Goal: Task Accomplishment & Management: Manage account settings

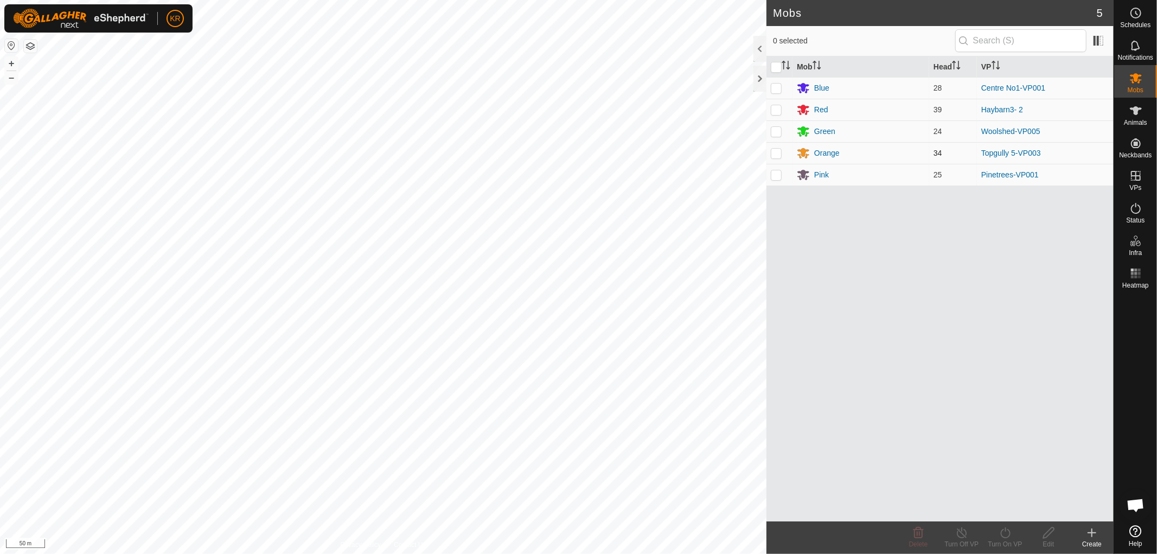
click at [777, 153] on p-checkbox at bounding box center [776, 153] width 11 height 9
checkbox input "true"
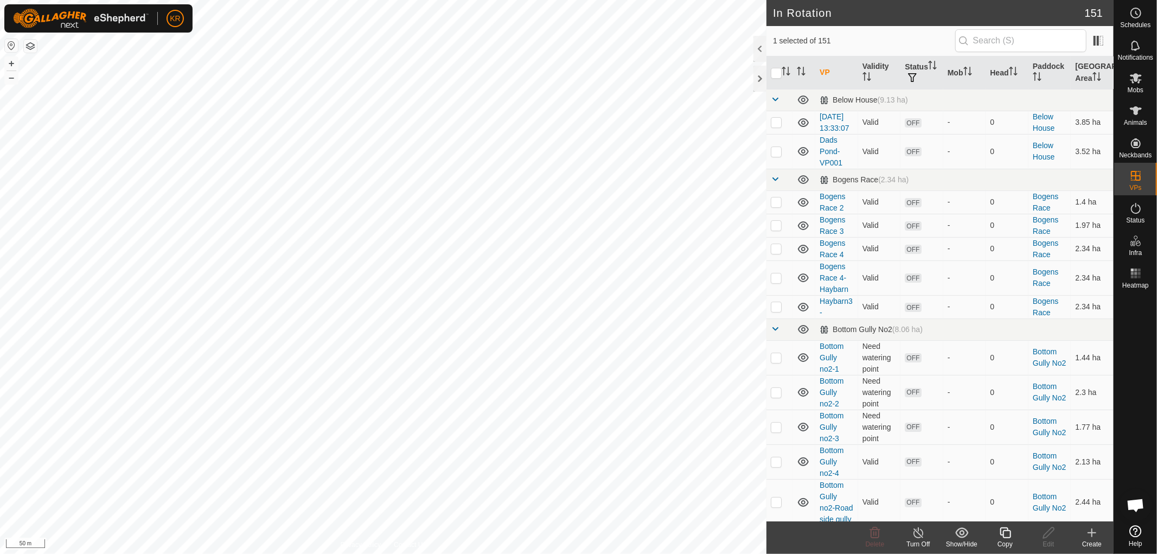
click at [1007, 534] on icon at bounding box center [1005, 532] width 14 height 13
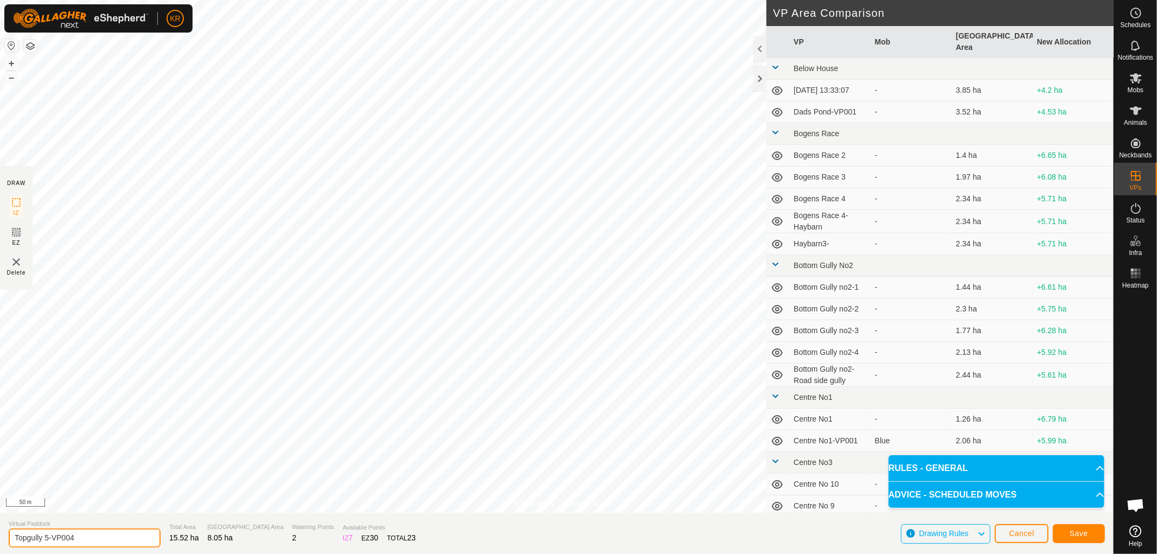
click at [87, 537] on input "Topgully 5-VP004" at bounding box center [85, 537] width 152 height 19
type input "Topgully - Bottomgully"
click at [1069, 531] on button "Save" at bounding box center [1079, 533] width 52 height 19
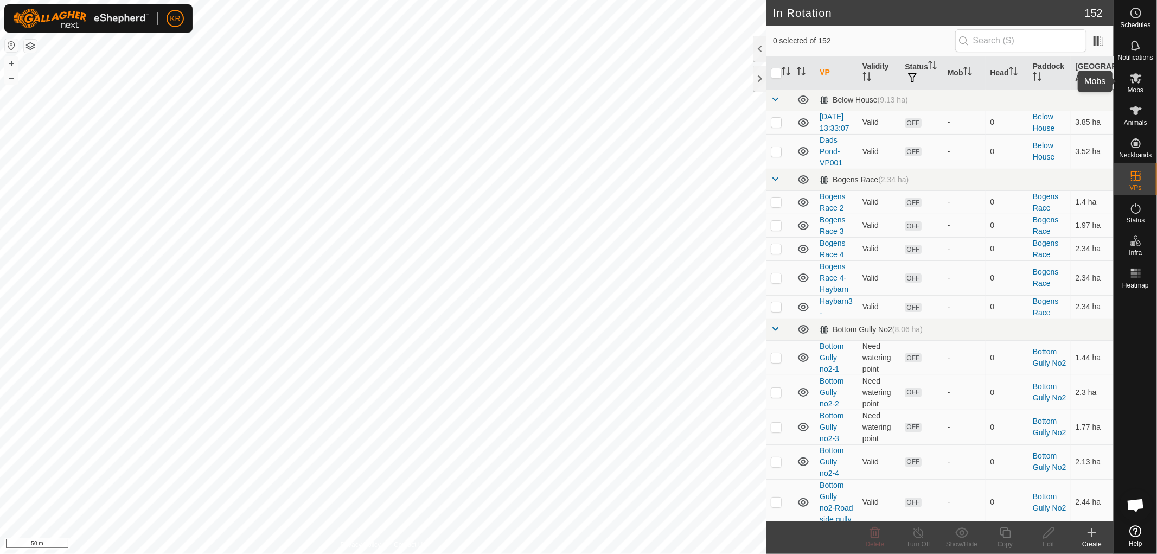
click at [1130, 75] on icon at bounding box center [1136, 78] width 12 height 10
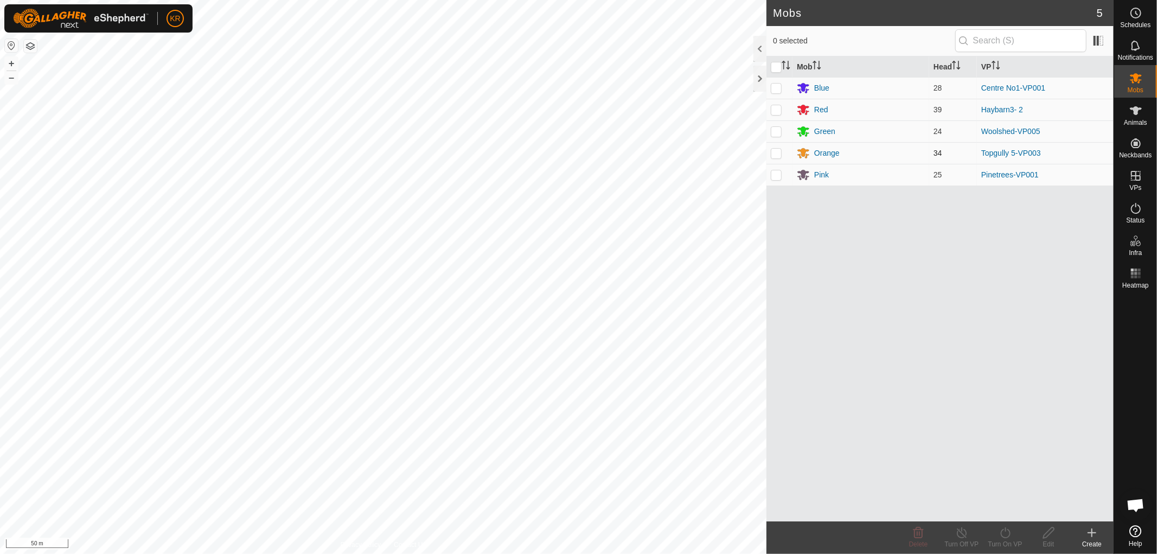
click at [777, 153] on p-checkbox at bounding box center [776, 153] width 11 height 9
checkbox input "true"
click at [1007, 535] on icon at bounding box center [1005, 532] width 14 height 13
click at [1005, 508] on link "Now" at bounding box center [1037, 509] width 107 height 22
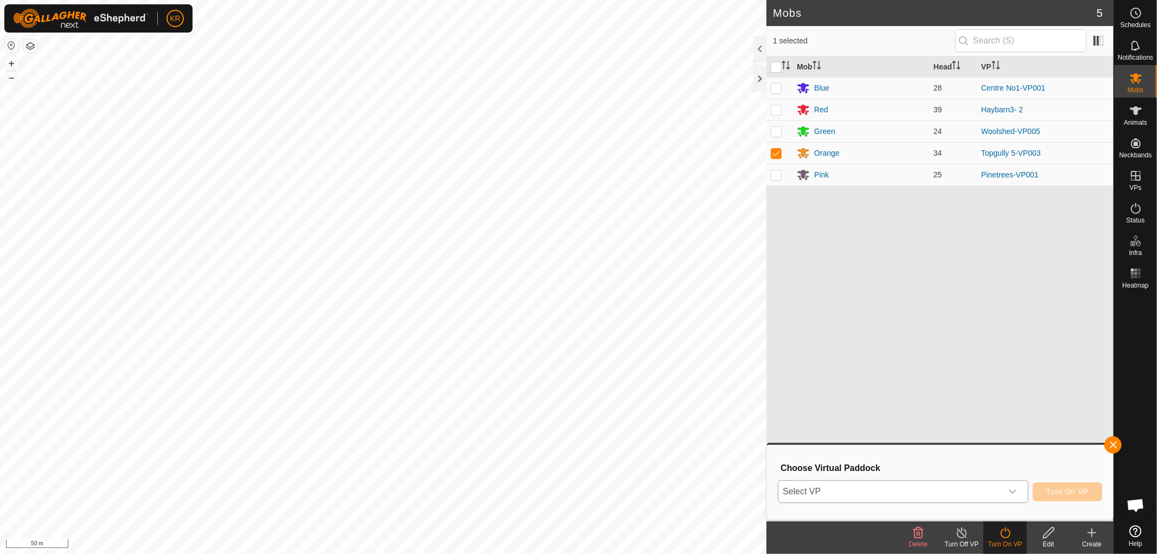
click at [1004, 491] on div "dropdown trigger" at bounding box center [1013, 491] width 22 height 22
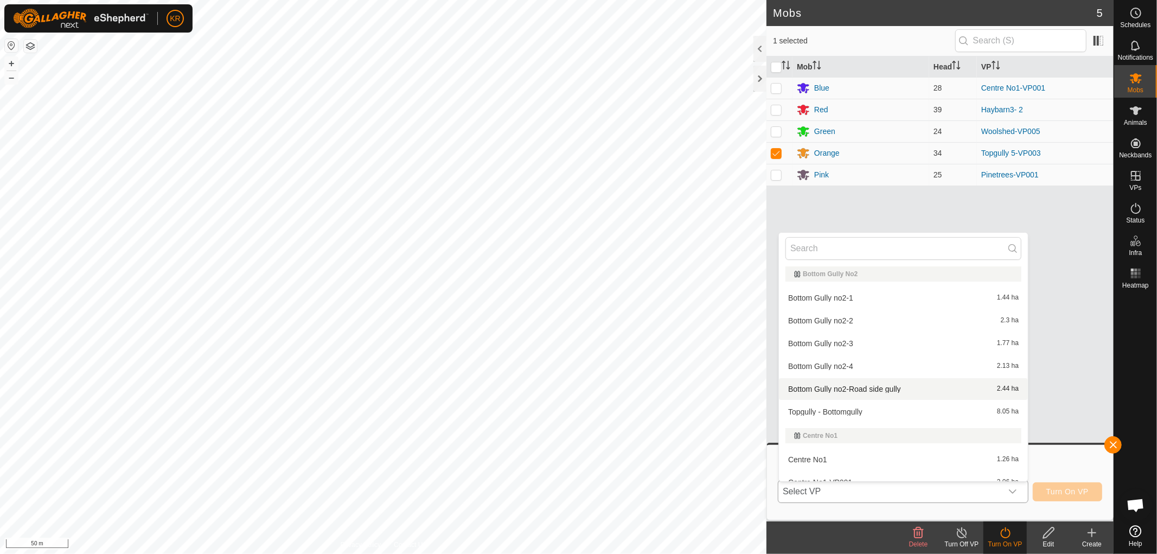
scroll to position [213, 0]
click at [860, 407] on li "Topgully - Bottomgully 8.05 ha" at bounding box center [903, 411] width 249 height 22
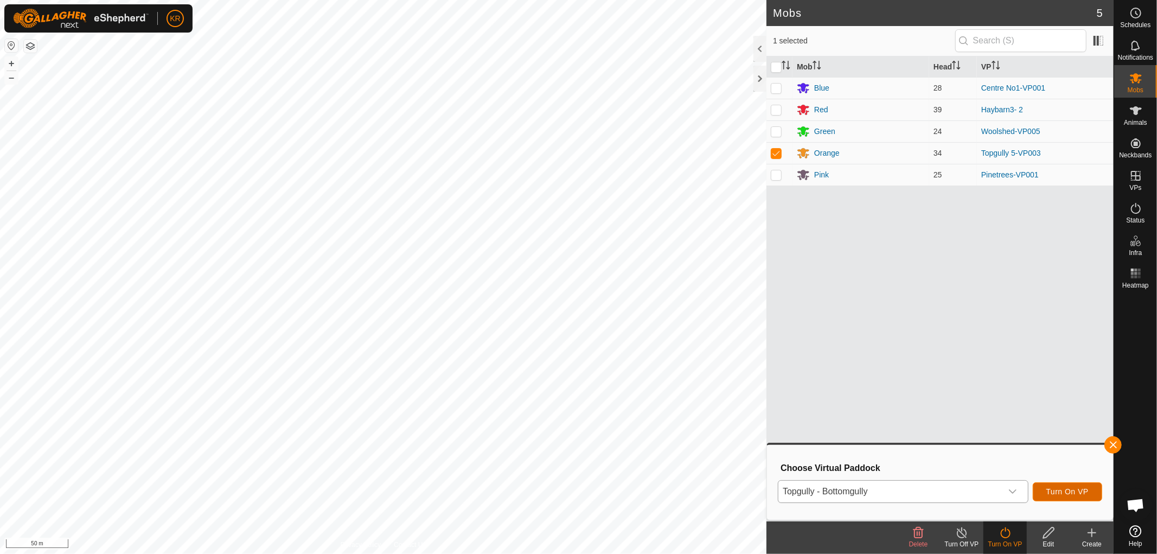
click at [1071, 485] on button "Turn On VP" at bounding box center [1067, 491] width 69 height 19
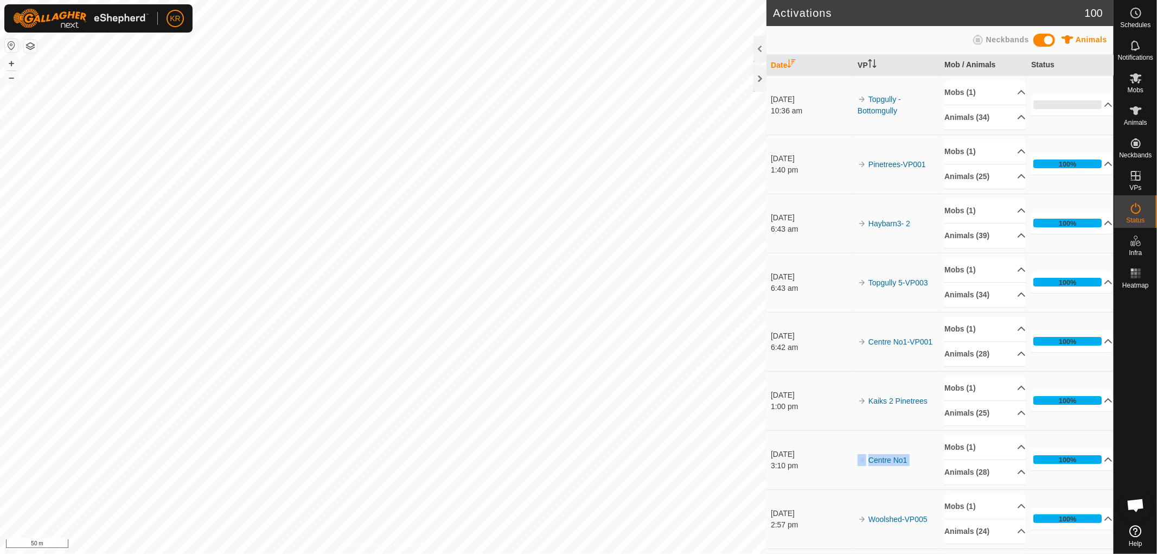
drag, startPoint x: 1071, startPoint y: 485, endPoint x: 834, endPoint y: 463, distance: 238.0
click at [834, 463] on tr "[DATE] 3:10 pm Centre No1 Mobs (1) Blue Animals (28) B21 B5 B14 B25 B19 B13 B9 …" at bounding box center [939, 459] width 347 height 59
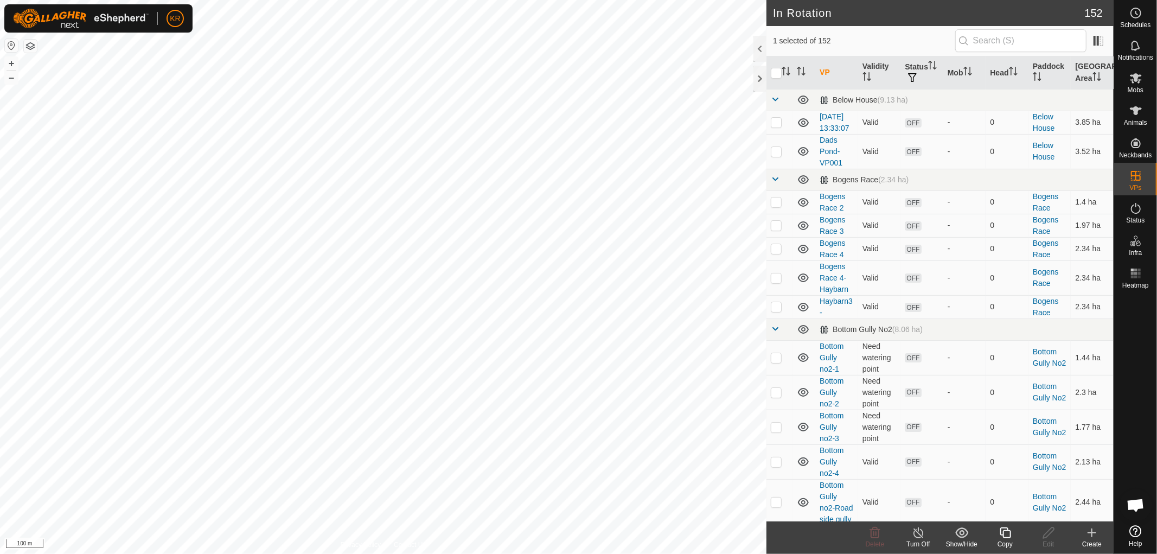
click at [1007, 532] on icon at bounding box center [1005, 532] width 14 height 13
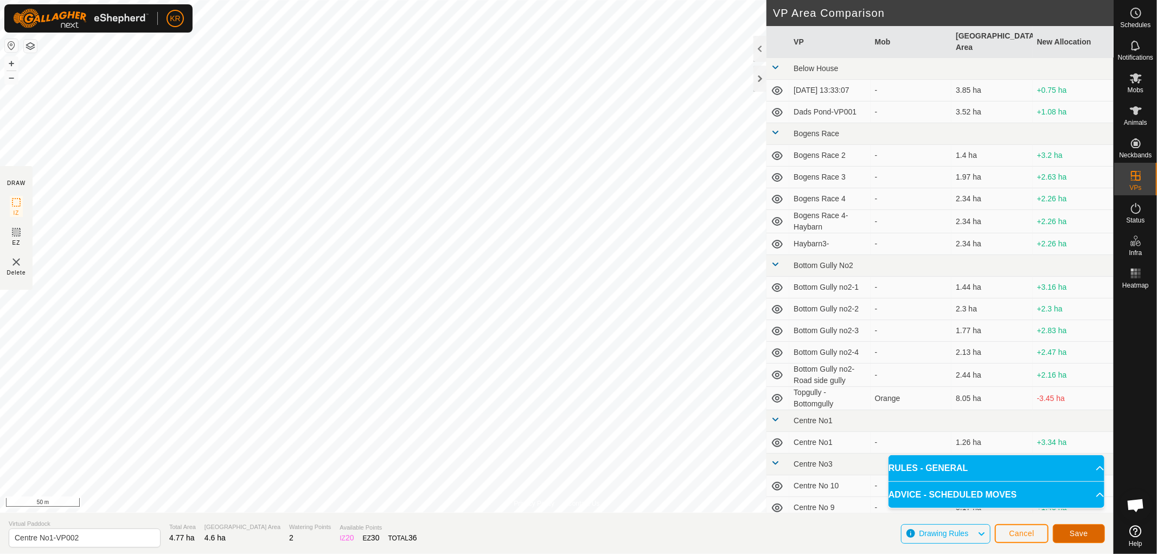
click at [1094, 533] on button "Save" at bounding box center [1079, 533] width 52 height 19
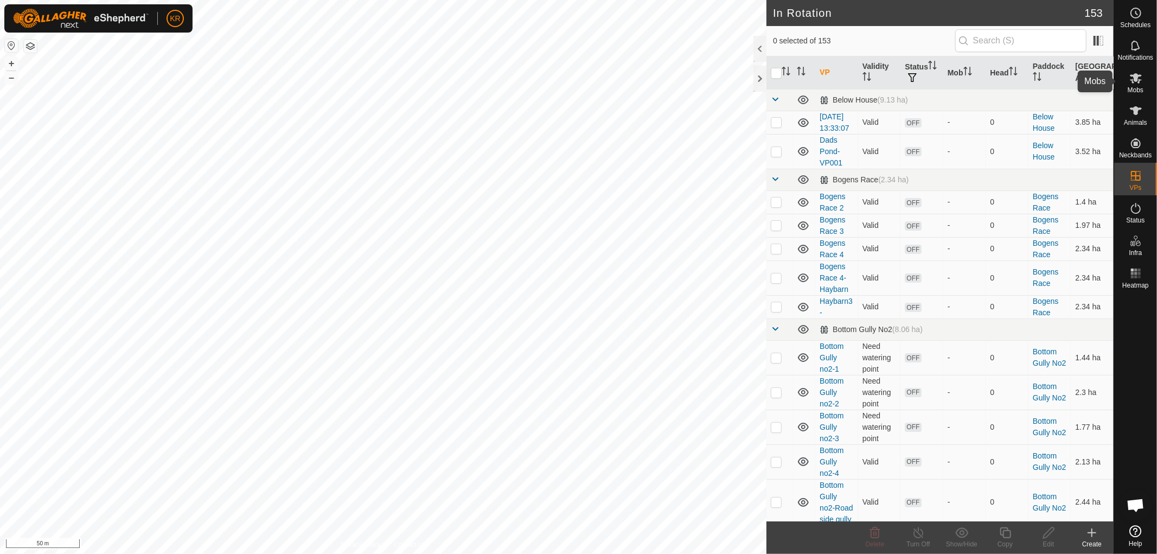
click at [1137, 84] on icon at bounding box center [1135, 78] width 13 height 13
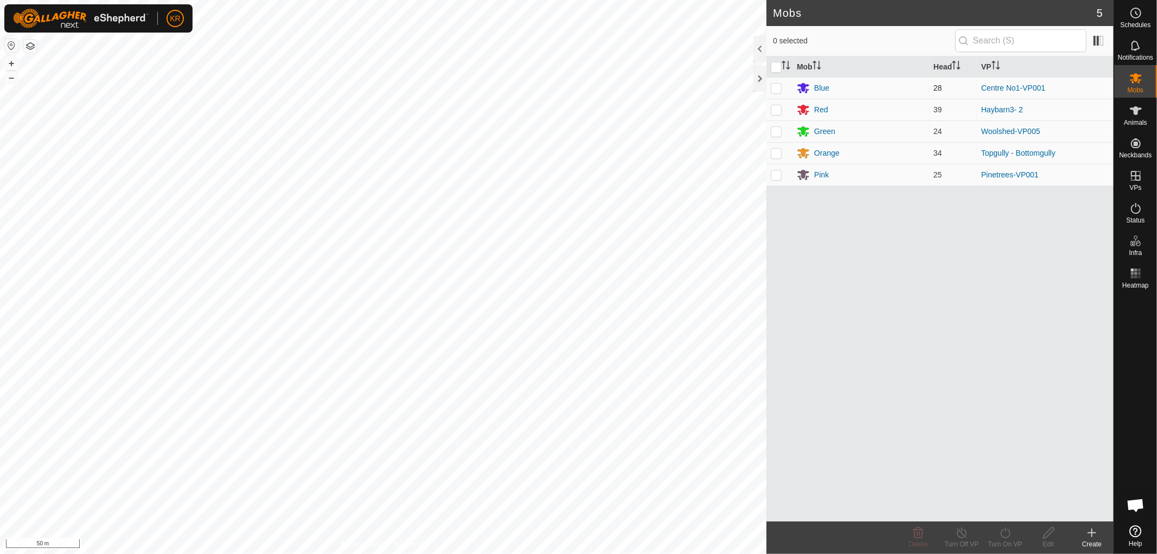
click at [777, 87] on p-checkbox at bounding box center [776, 88] width 11 height 9
checkbox input "true"
click at [1005, 530] on icon at bounding box center [1005, 532] width 10 height 11
click at [1007, 505] on link "Now" at bounding box center [1037, 509] width 107 height 22
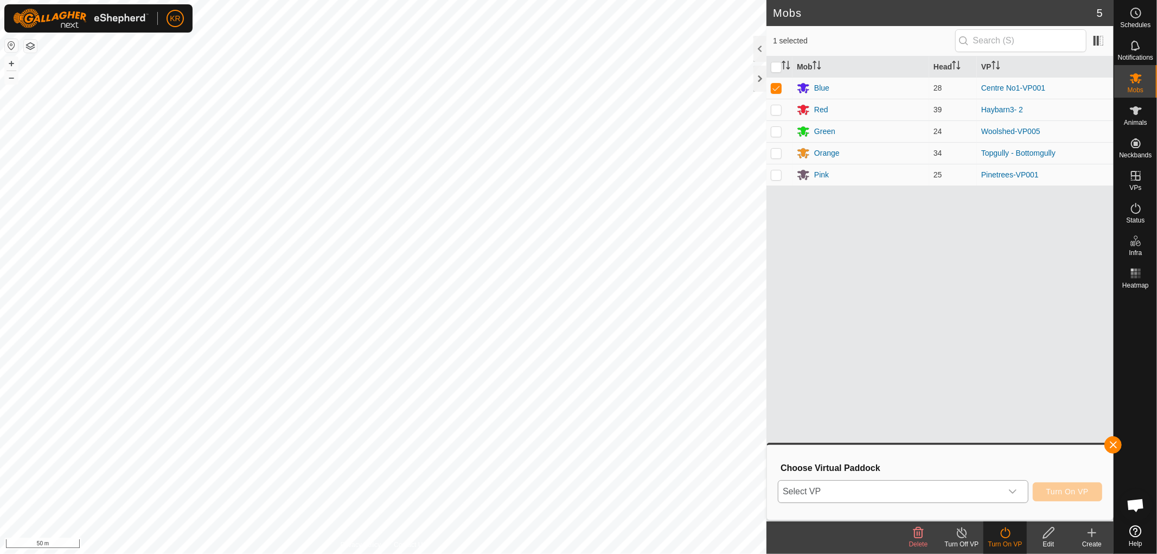
click at [1008, 489] on icon "dropdown trigger" at bounding box center [1012, 491] width 9 height 9
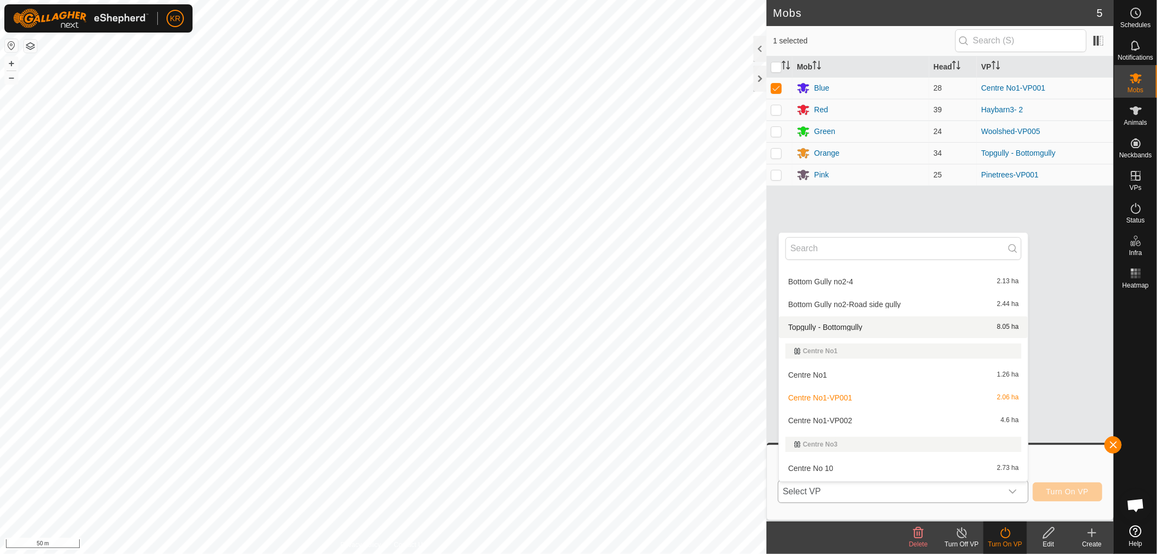
scroll to position [297, 0]
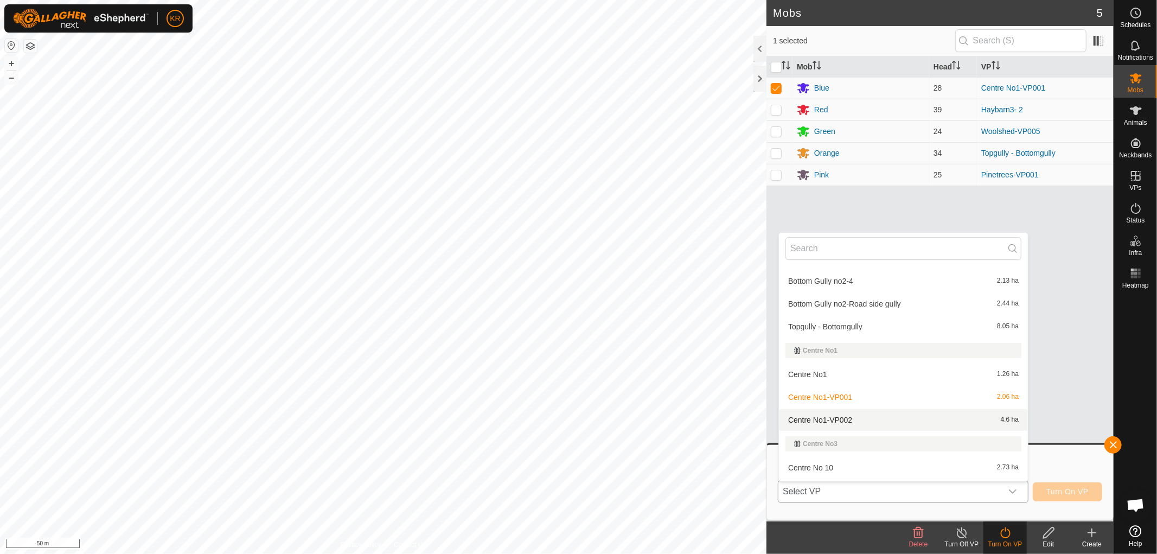
click at [861, 413] on li "Centre No1-VP002 4.6 ha" at bounding box center [903, 420] width 249 height 22
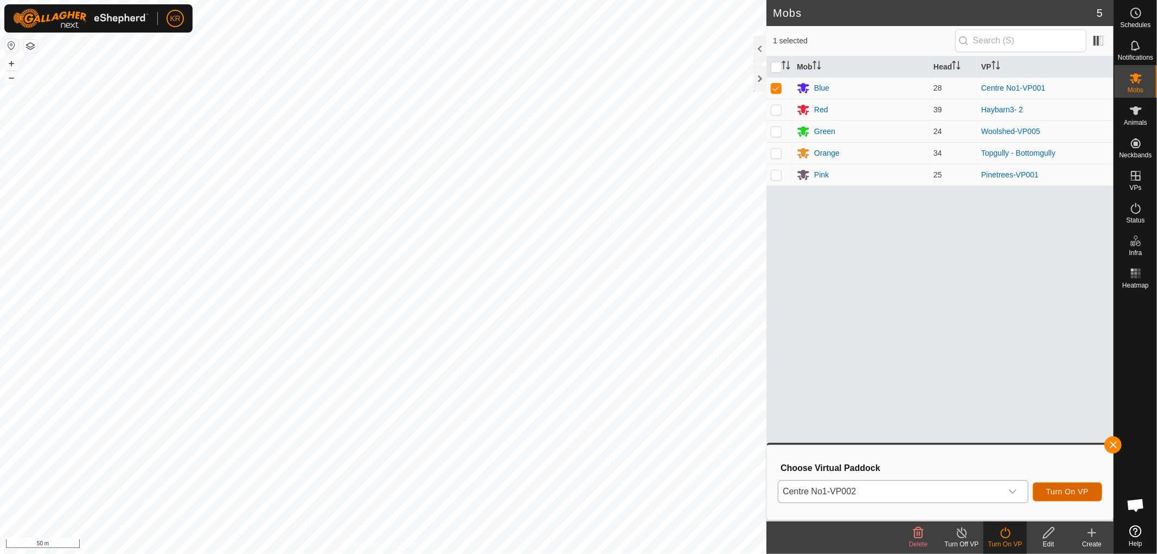
click at [1065, 487] on span "Turn On VP" at bounding box center [1067, 491] width 42 height 9
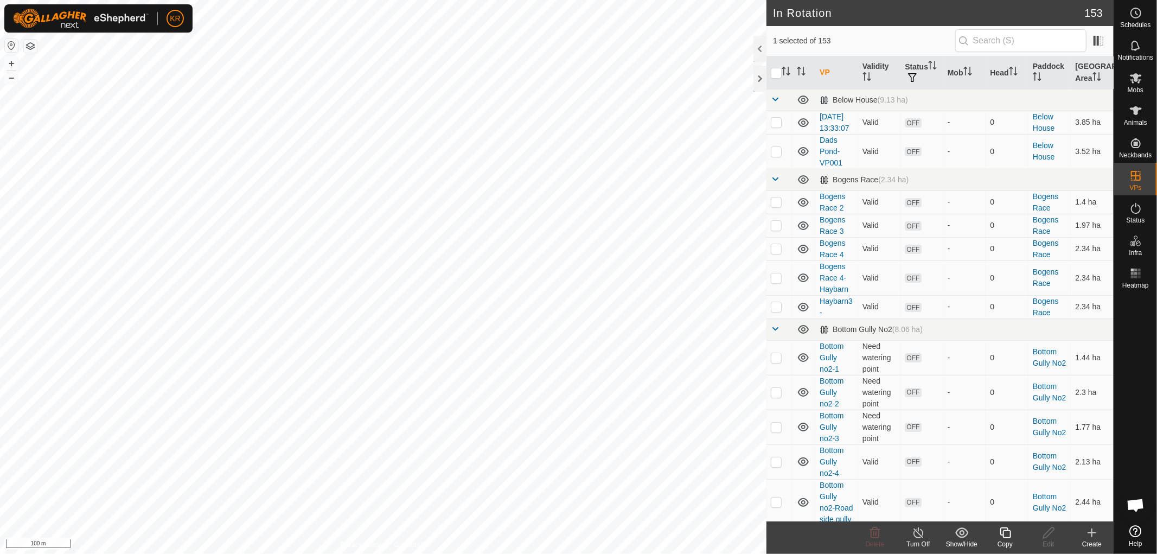
click at [1010, 530] on icon at bounding box center [1004, 532] width 11 height 11
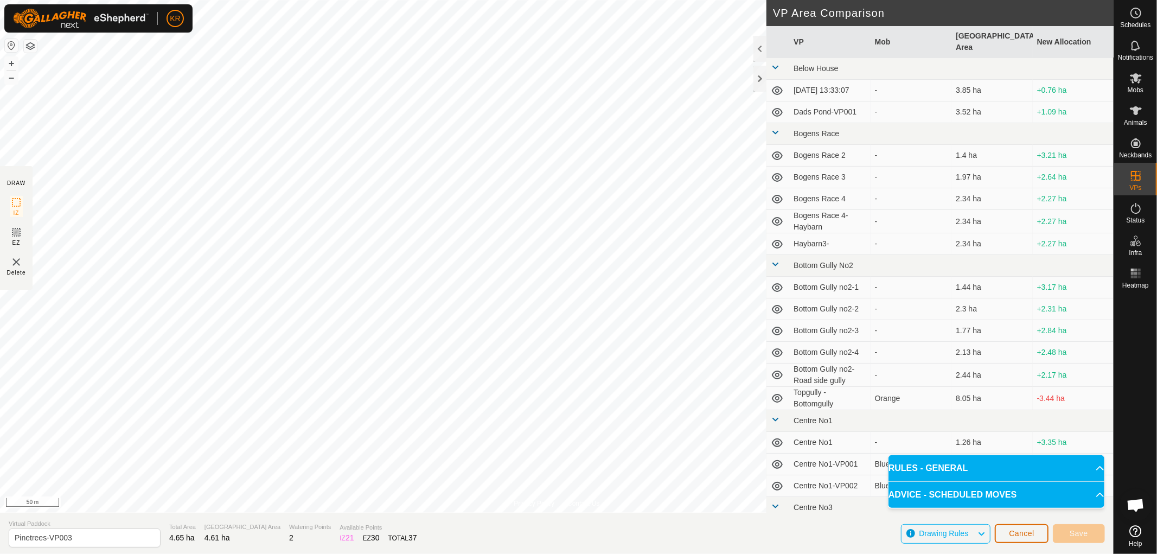
click at [1030, 534] on span "Cancel" at bounding box center [1021, 533] width 25 height 9
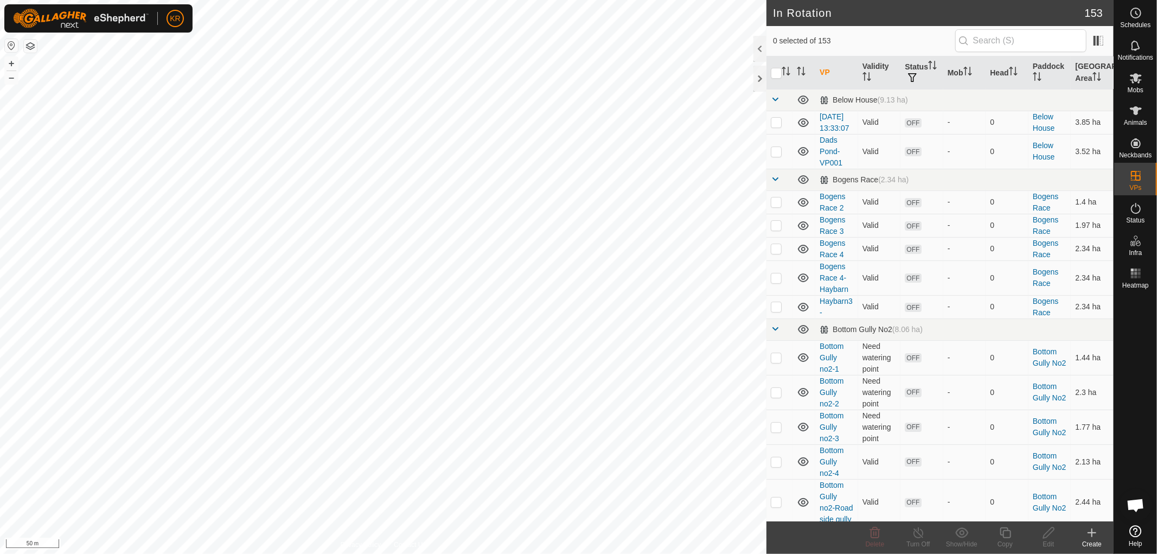
checkbox input "true"
click at [1005, 533] on icon at bounding box center [1005, 532] width 14 height 13
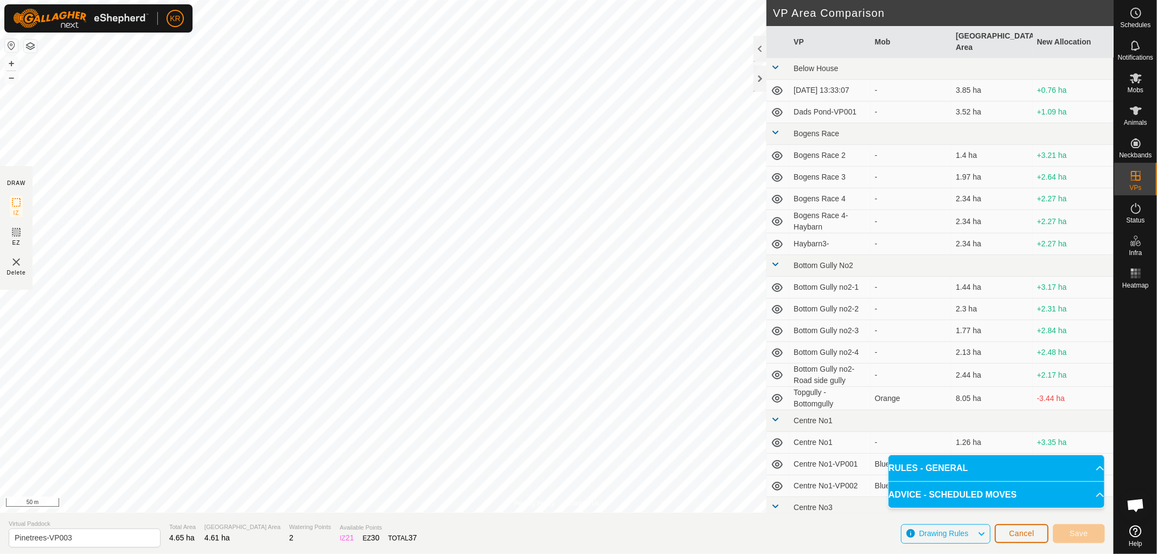
click at [1020, 534] on span "Cancel" at bounding box center [1021, 533] width 25 height 9
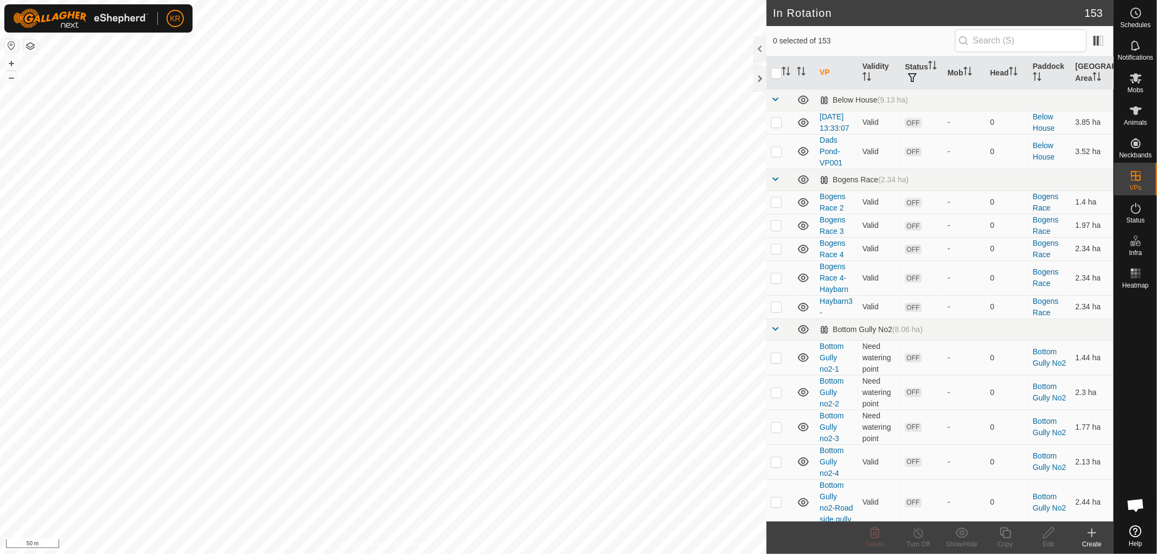
checkbox input "true"
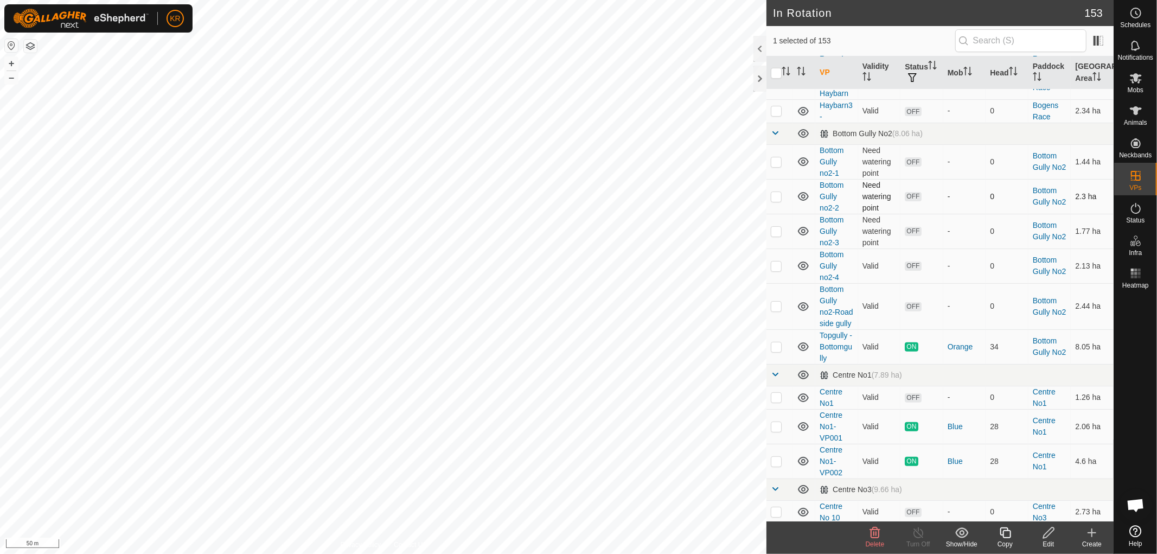
scroll to position [196, 0]
click at [912, 408] on td "OFF" at bounding box center [921, 396] width 43 height 23
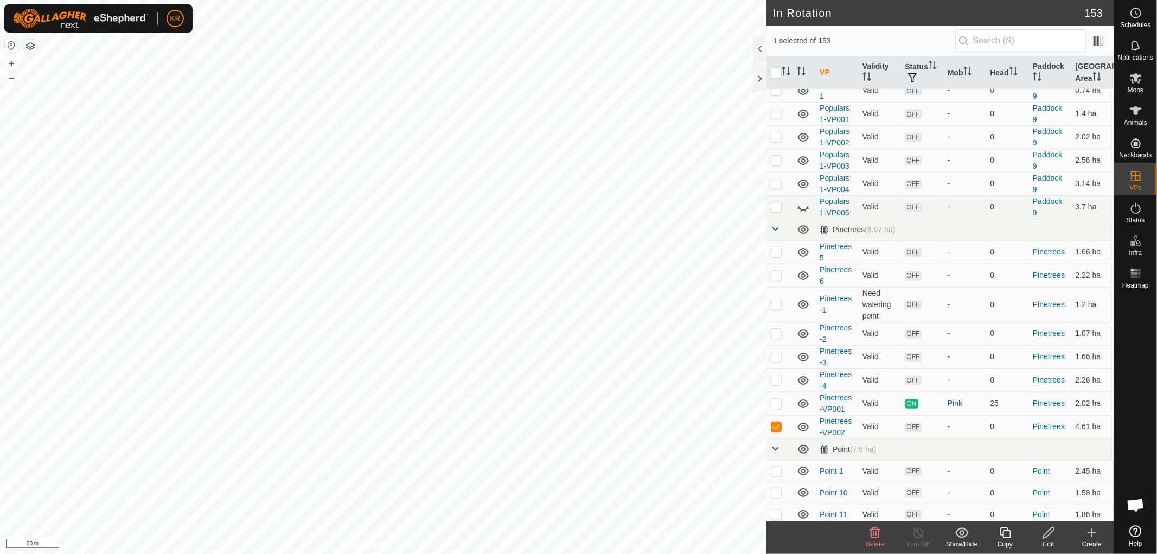
scroll to position [3722, 0]
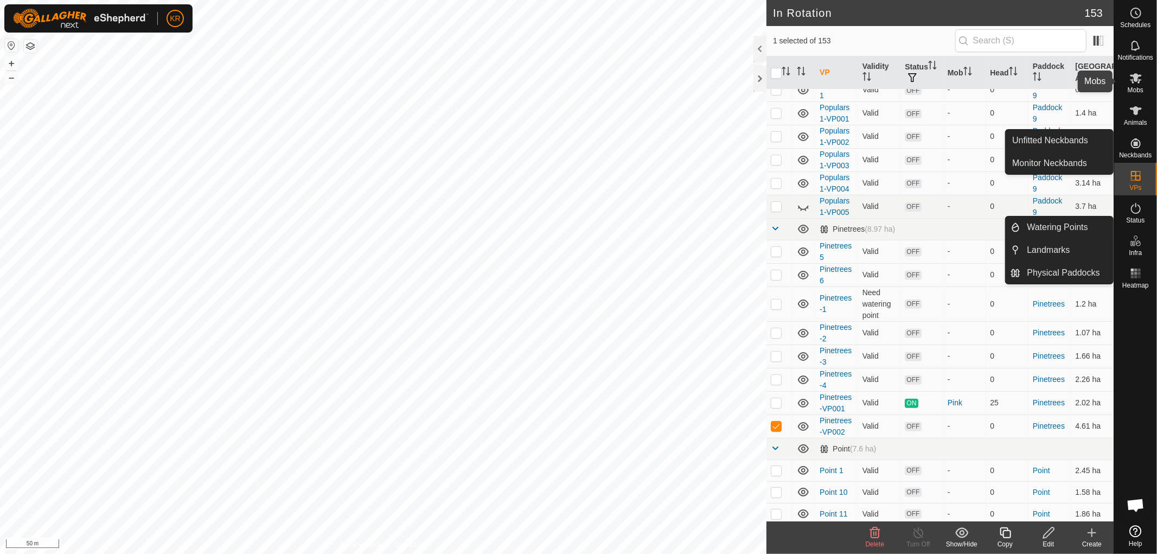
click at [1139, 75] on icon at bounding box center [1136, 78] width 12 height 10
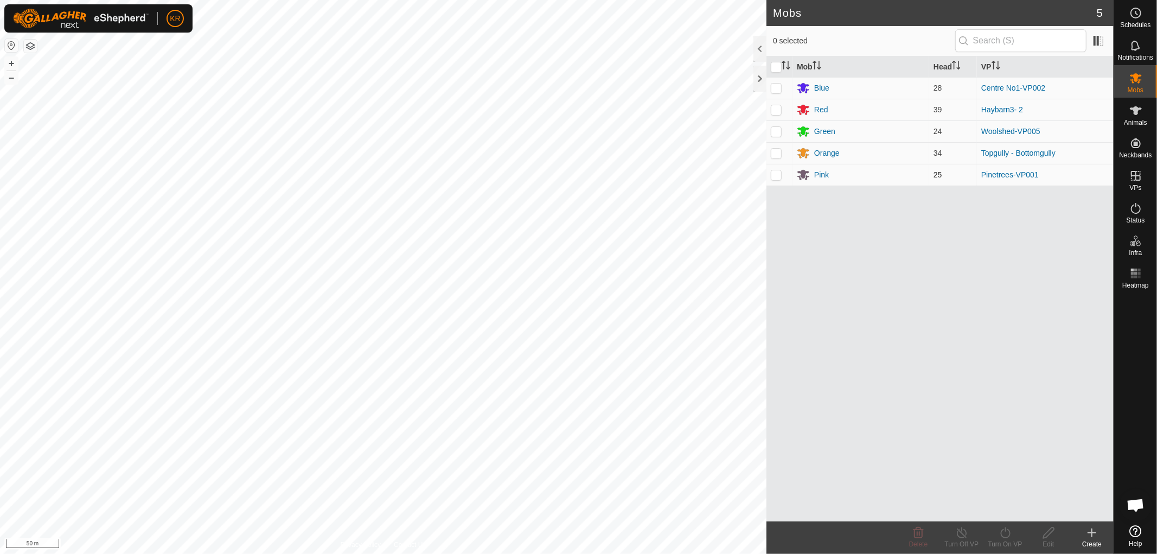
click at [772, 181] on td at bounding box center [779, 175] width 26 height 22
checkbox input "true"
click at [1009, 535] on icon at bounding box center [1005, 532] width 10 height 11
click at [1013, 507] on link "Now" at bounding box center [1037, 509] width 107 height 22
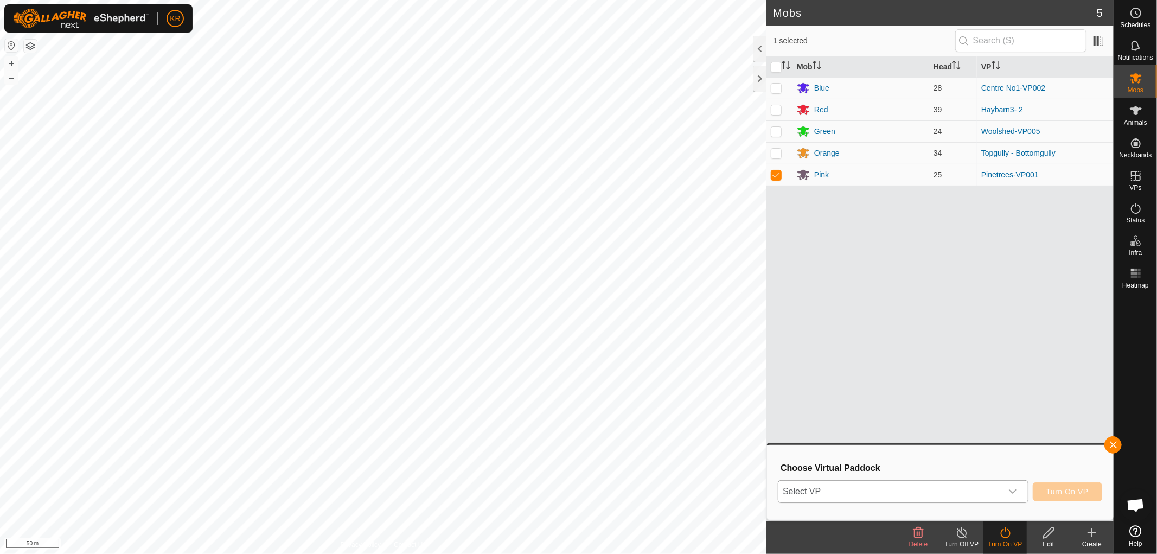
click at [1010, 492] on icon "dropdown trigger" at bounding box center [1012, 491] width 9 height 9
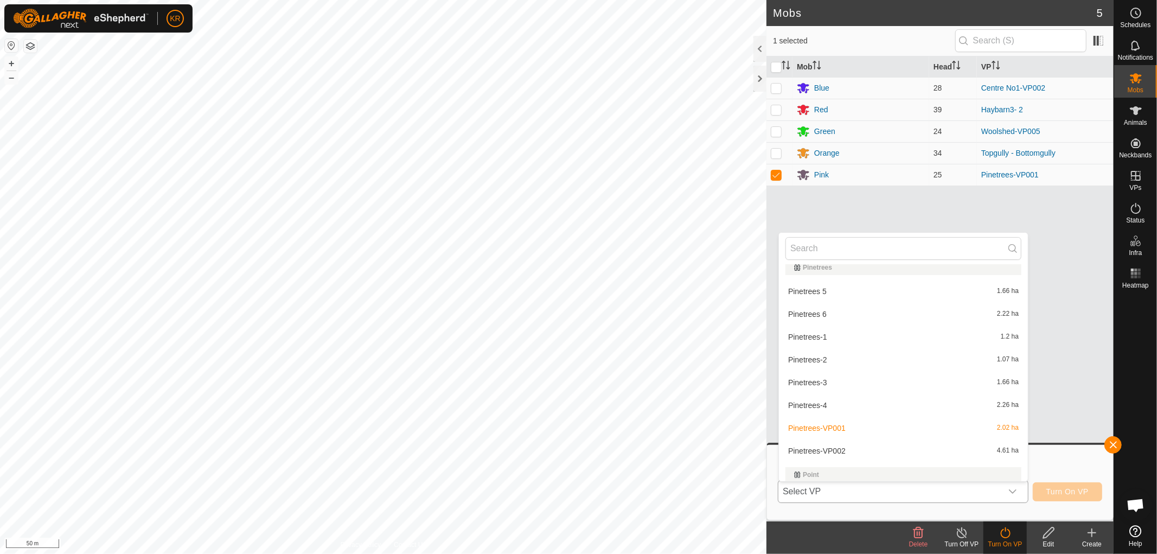
scroll to position [3365, 0]
click at [855, 437] on li "Pinetrees-VP002 4.61 ha" at bounding box center [903, 447] width 249 height 22
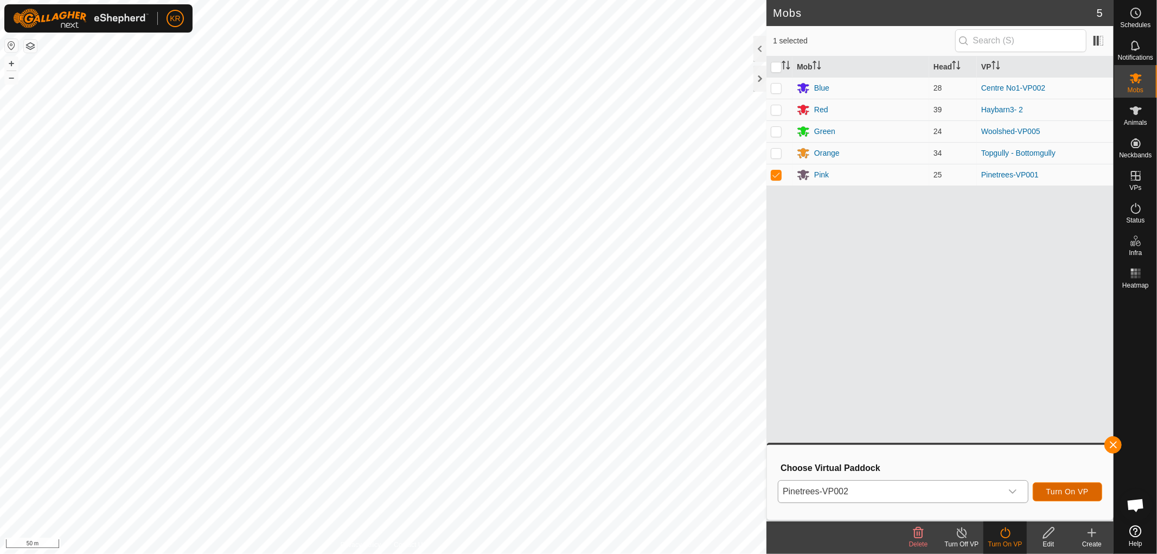
click at [1067, 491] on span "Turn On VP" at bounding box center [1067, 491] width 42 height 9
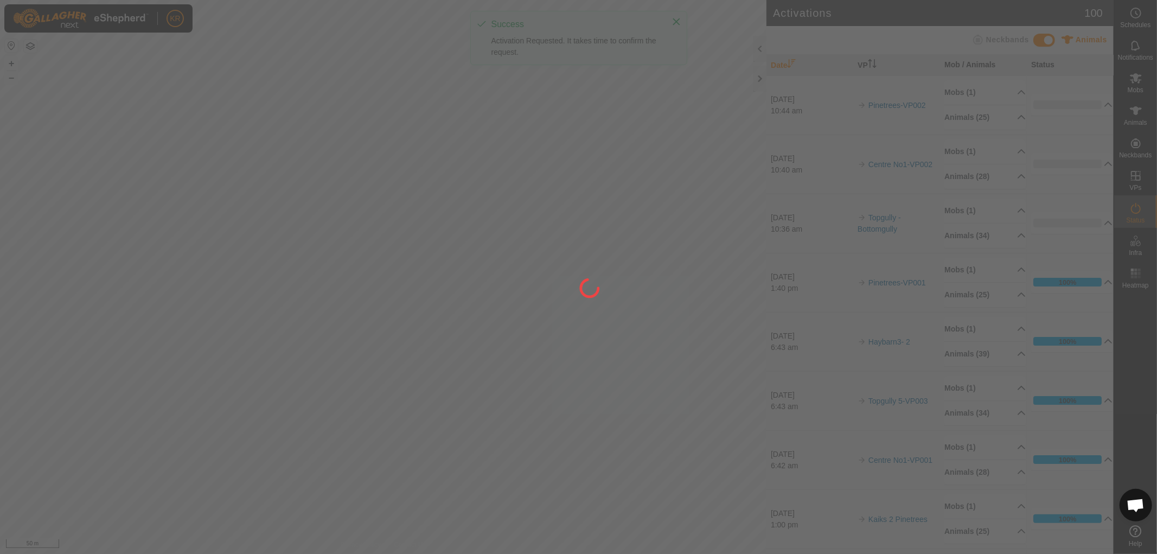
click at [1067, 491] on div at bounding box center [578, 277] width 1157 height 554
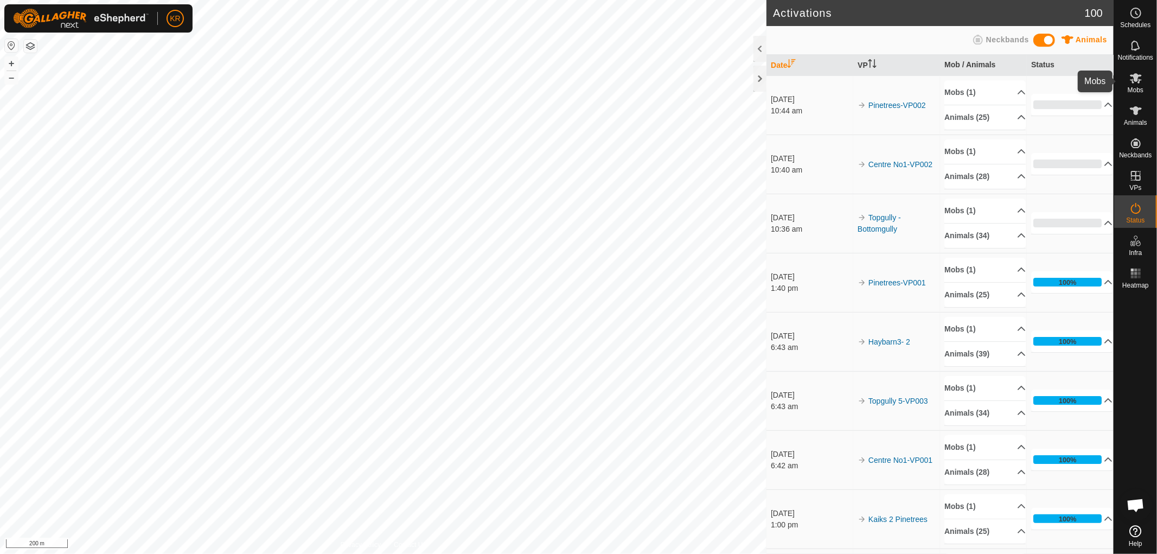
click at [1137, 83] on icon at bounding box center [1135, 78] width 13 height 13
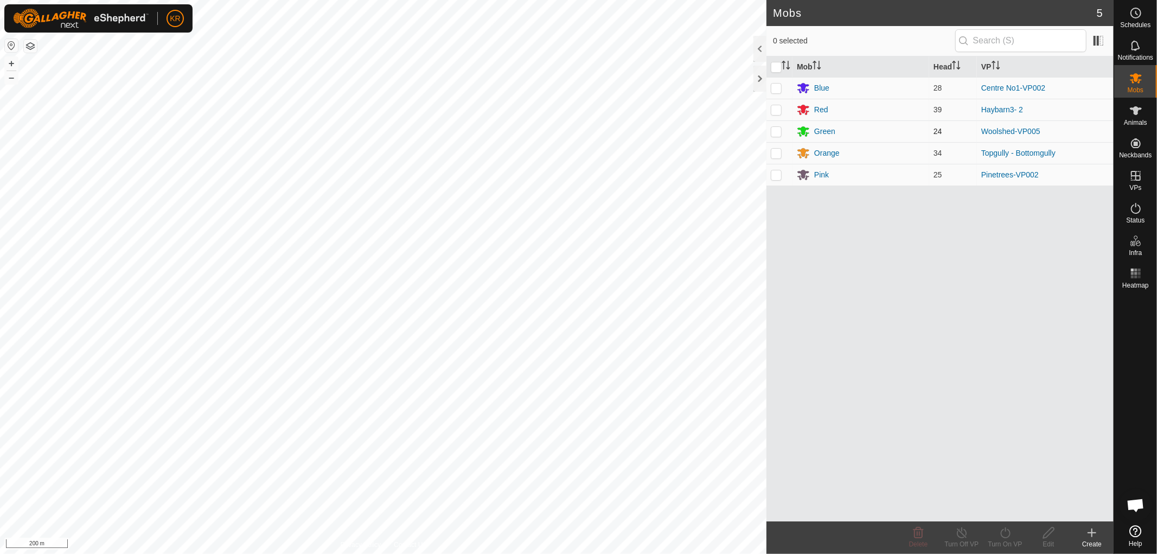
click at [776, 127] on p-checkbox at bounding box center [776, 131] width 11 height 9
checkbox input "true"
click at [1001, 535] on icon at bounding box center [1005, 532] width 10 height 11
click at [1010, 507] on link "Now" at bounding box center [1037, 509] width 107 height 22
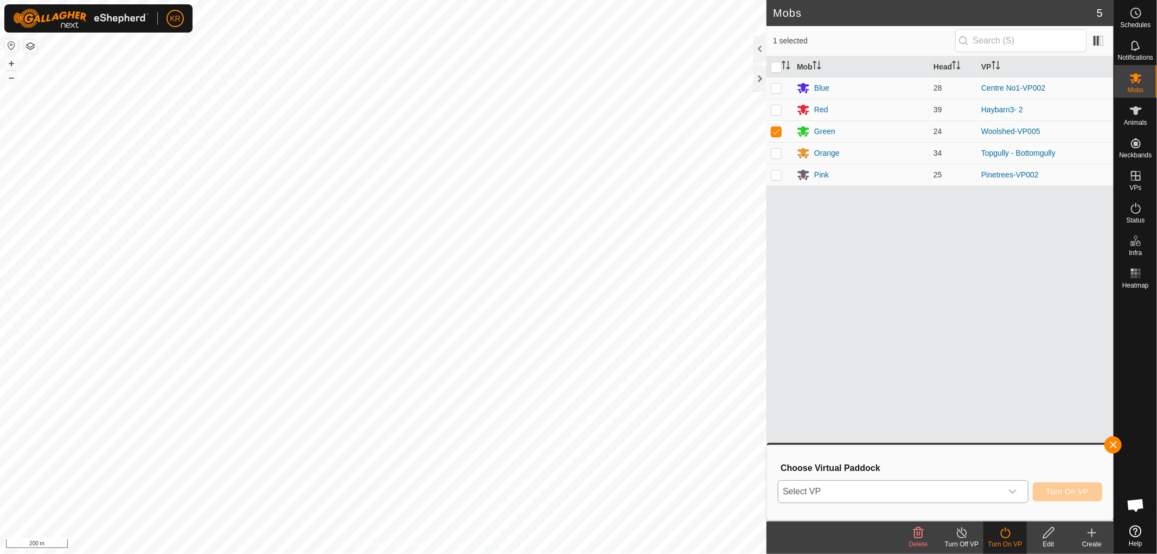
click at [1010, 491] on icon "dropdown trigger" at bounding box center [1012, 491] width 9 height 9
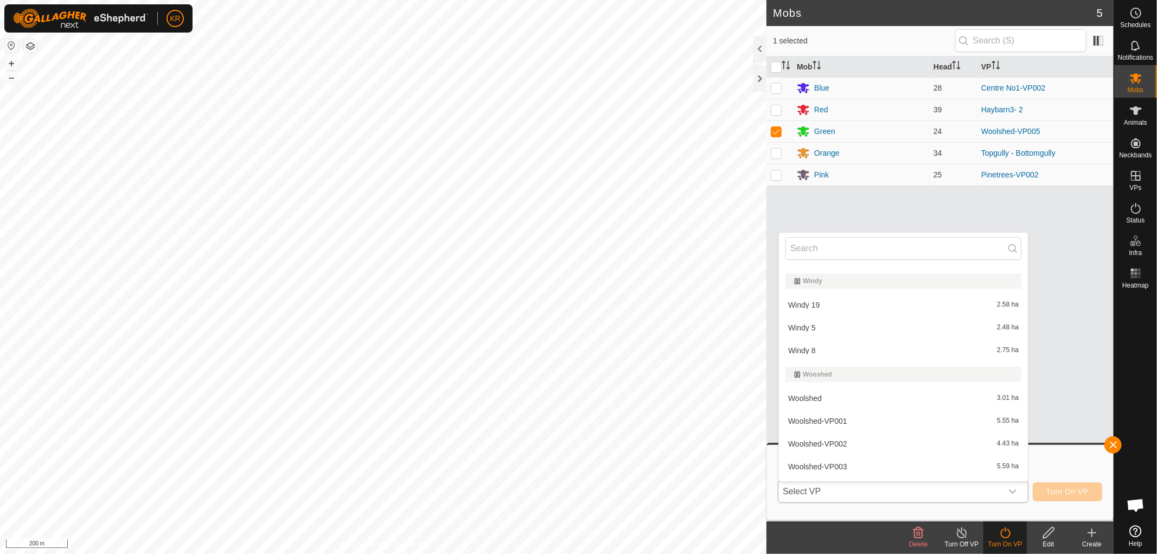
scroll to position [3936, 0]
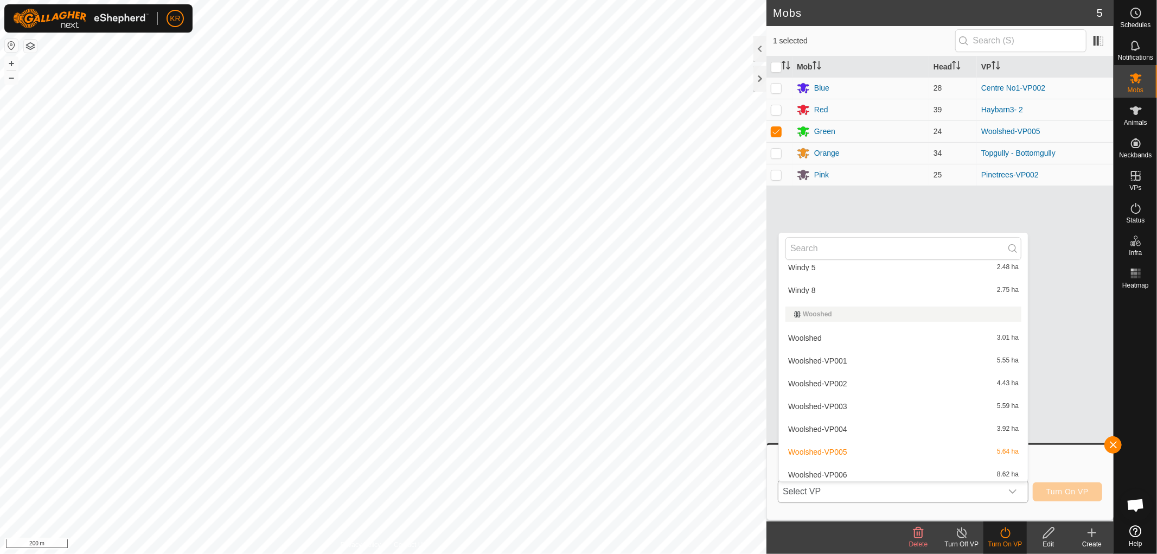
click at [850, 465] on li "Woolshed-VP006 8.62 ha" at bounding box center [903, 475] width 249 height 22
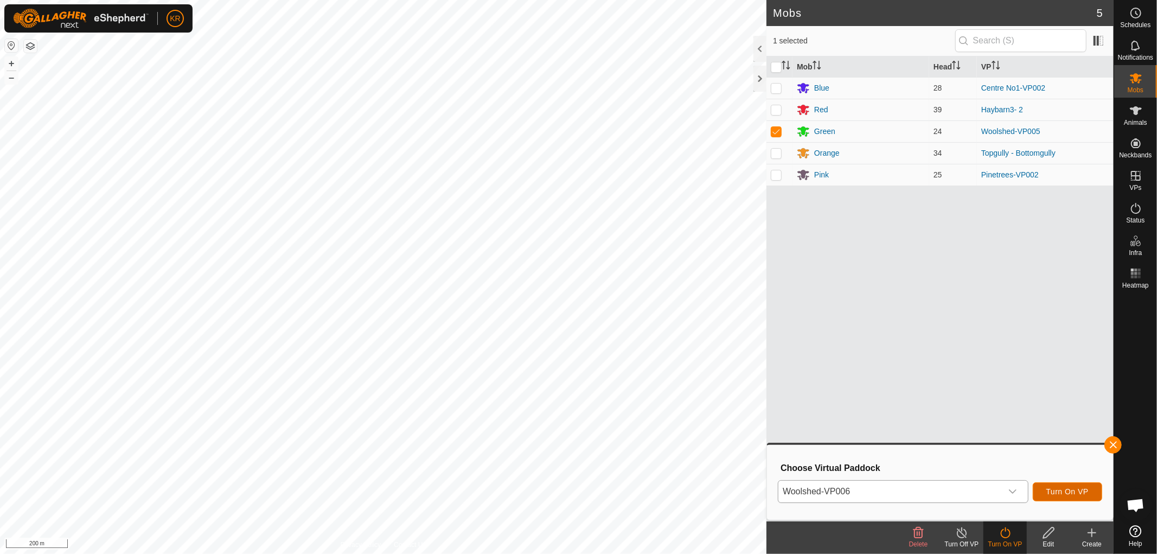
click at [1071, 489] on span "Turn On VP" at bounding box center [1067, 491] width 42 height 9
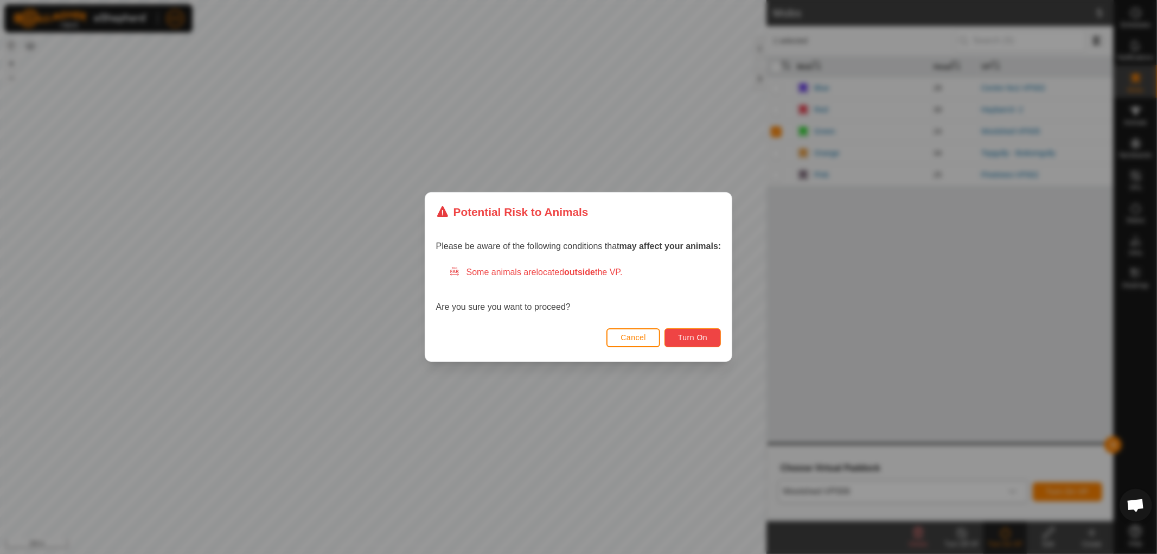
click at [703, 338] on span "Turn On" at bounding box center [692, 337] width 29 height 9
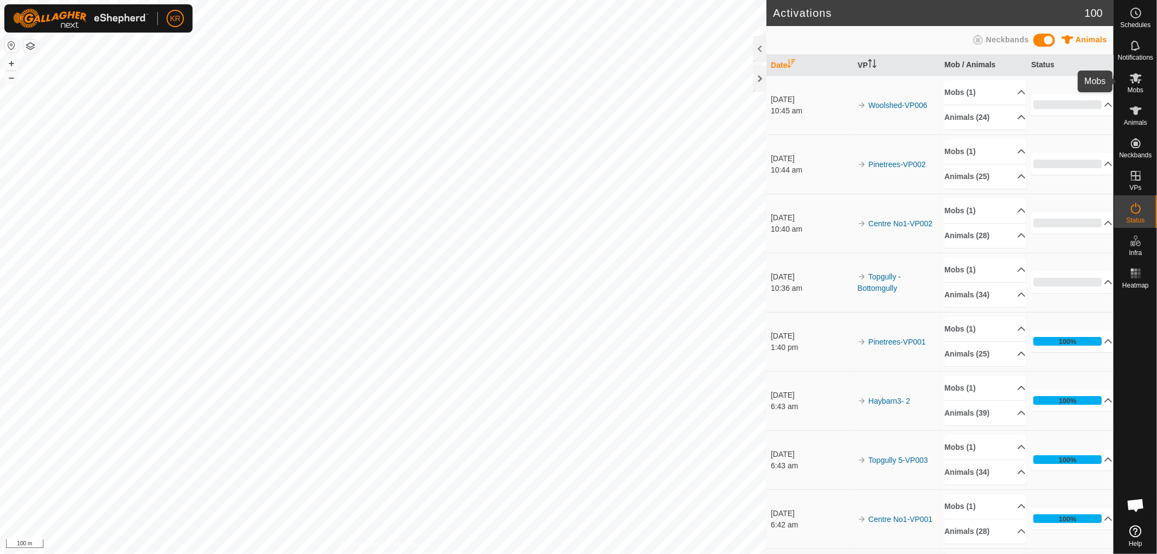
click at [1136, 84] on icon at bounding box center [1135, 78] width 13 height 13
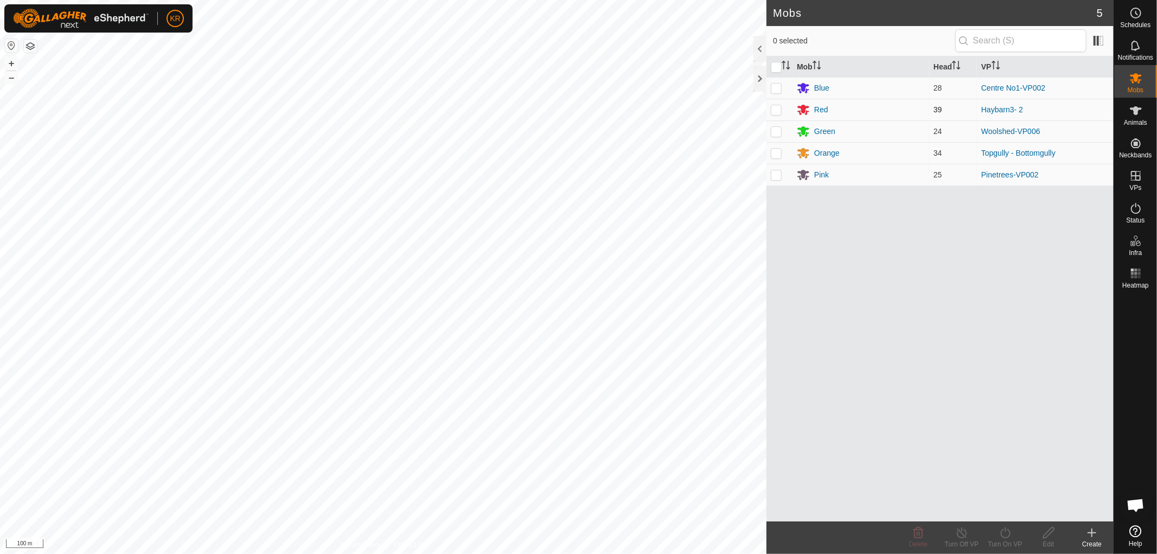
click at [777, 104] on td at bounding box center [779, 110] width 26 height 22
checkbox input "true"
click at [998, 529] on icon at bounding box center [1005, 532] width 14 height 13
click at [999, 507] on link "Now" at bounding box center [1037, 509] width 107 height 22
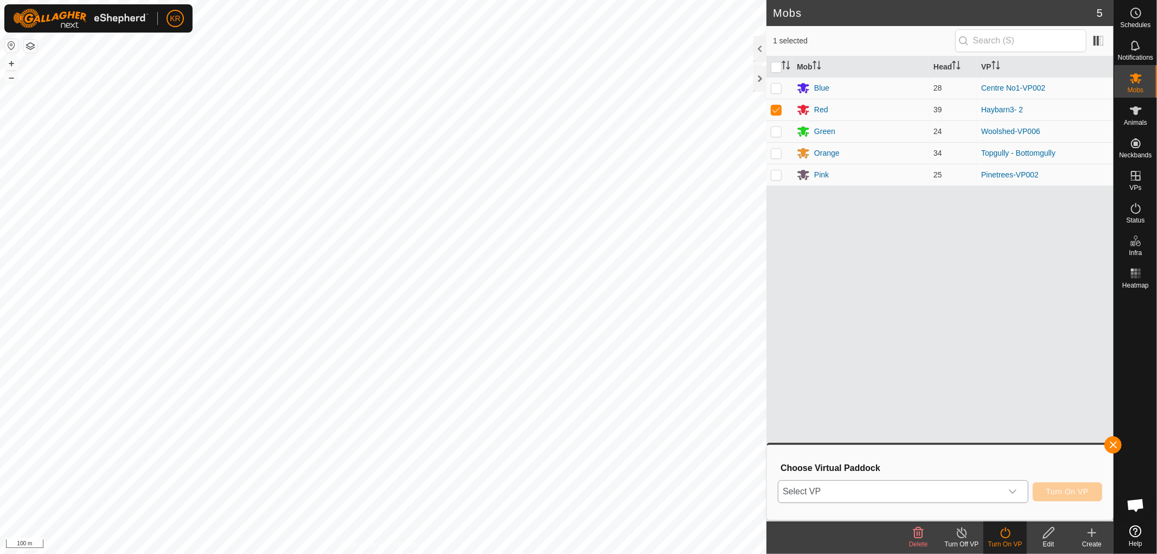
click at [1009, 488] on icon "dropdown trigger" at bounding box center [1012, 491] width 9 height 9
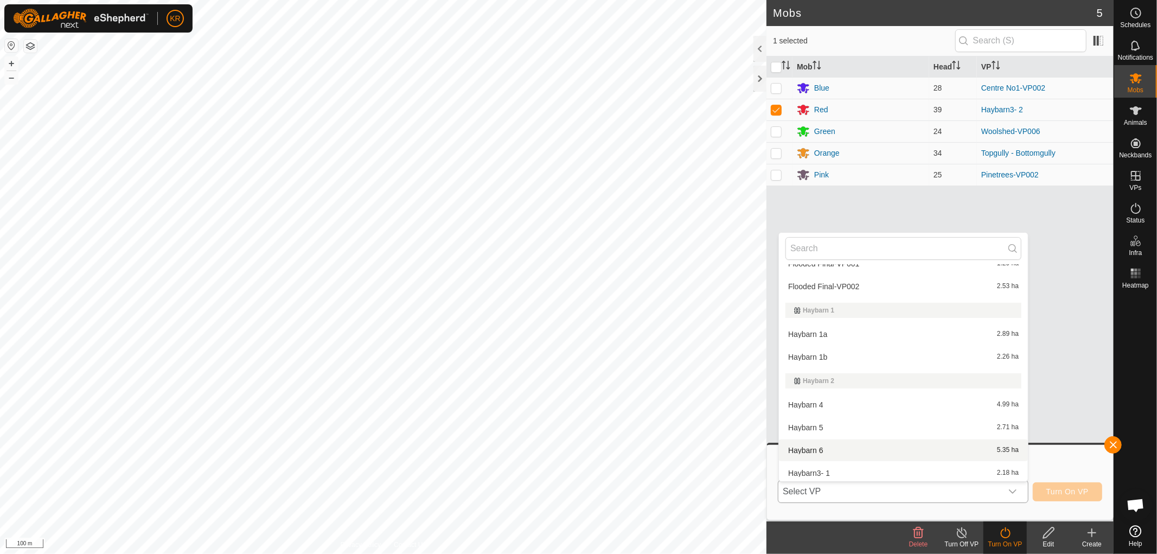
scroll to position [1031, 0]
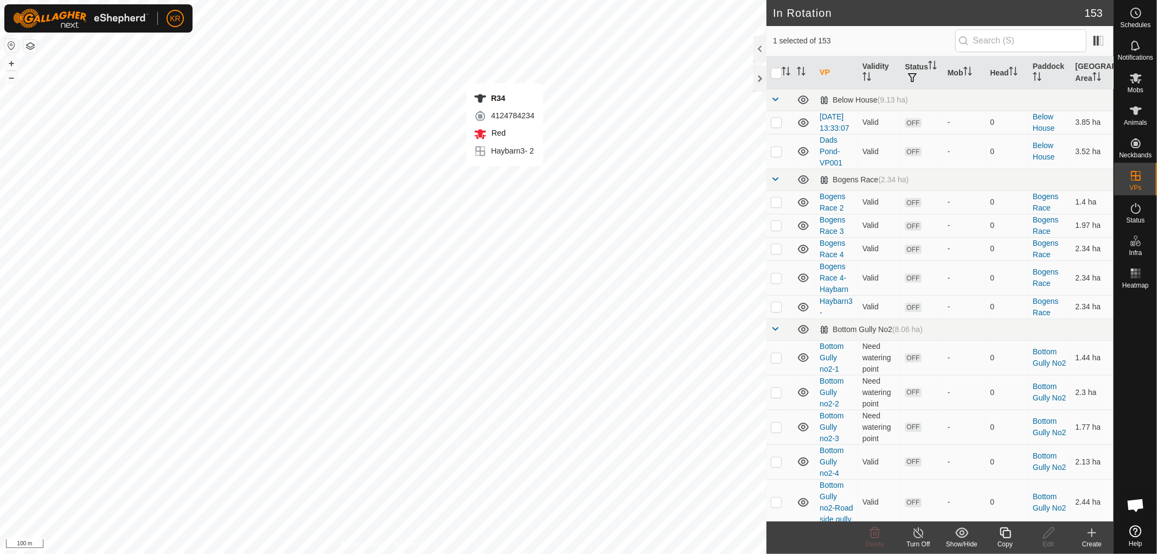
checkbox input "false"
click at [833, 359] on link "Bottom Gully no2-1" at bounding box center [831, 357] width 24 height 31
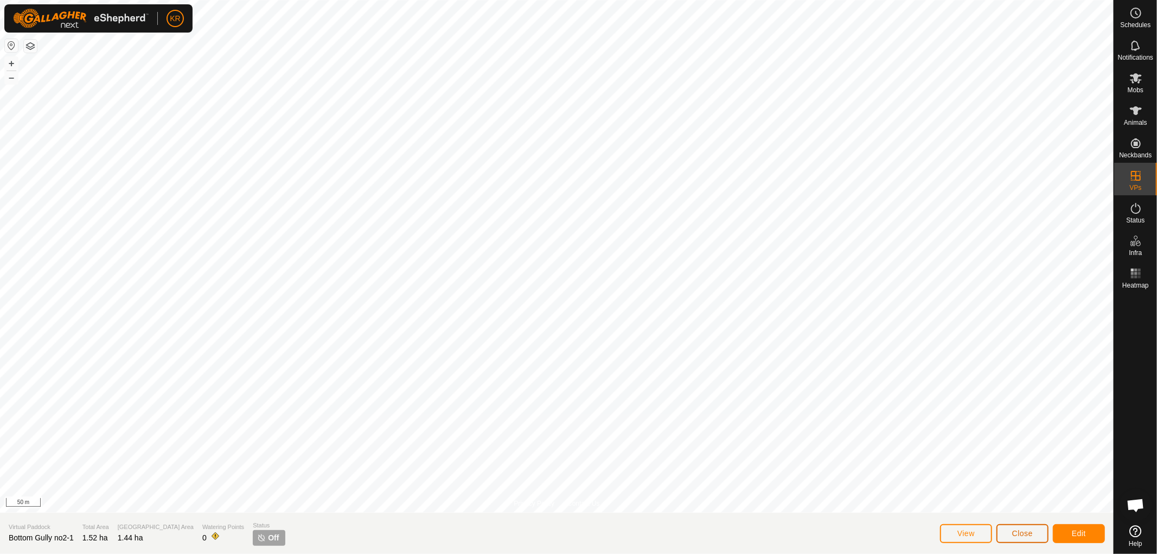
click at [1029, 536] on span "Close" at bounding box center [1022, 533] width 21 height 9
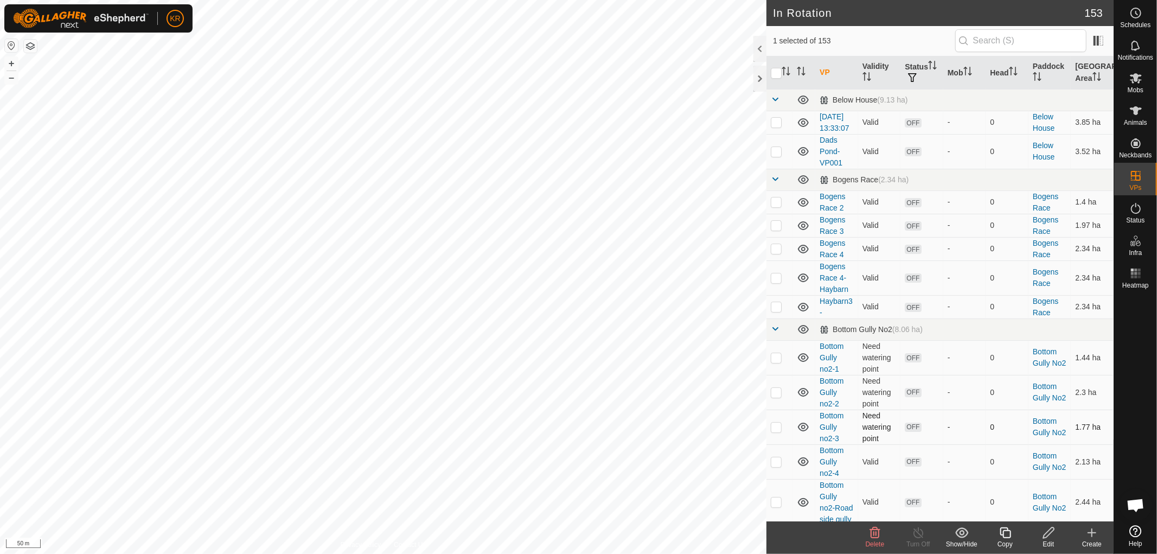
checkbox input "false"
checkbox input "true"
checkbox input "false"
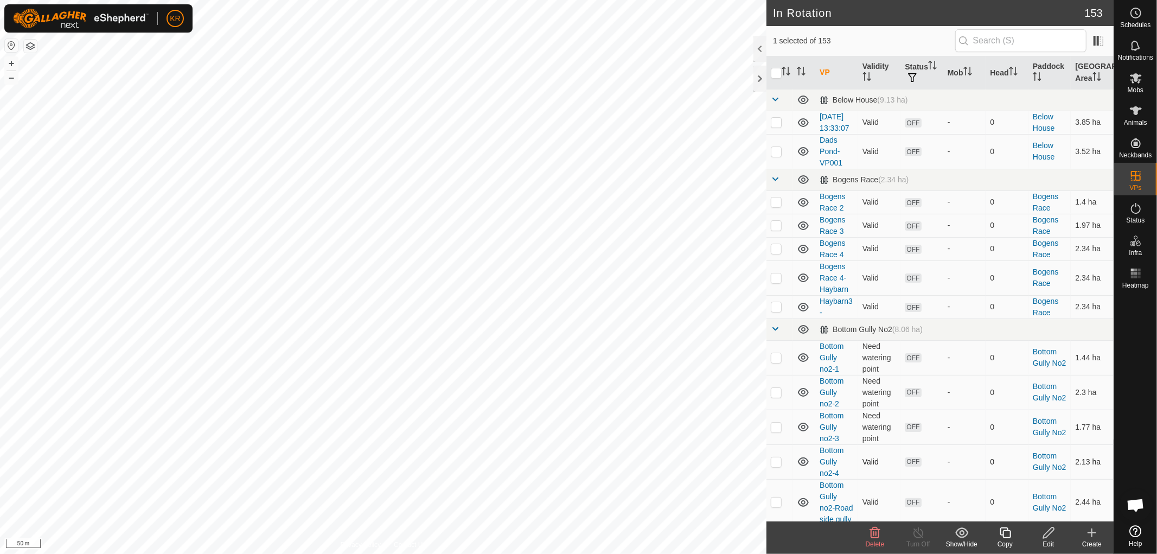
scroll to position [22, 0]
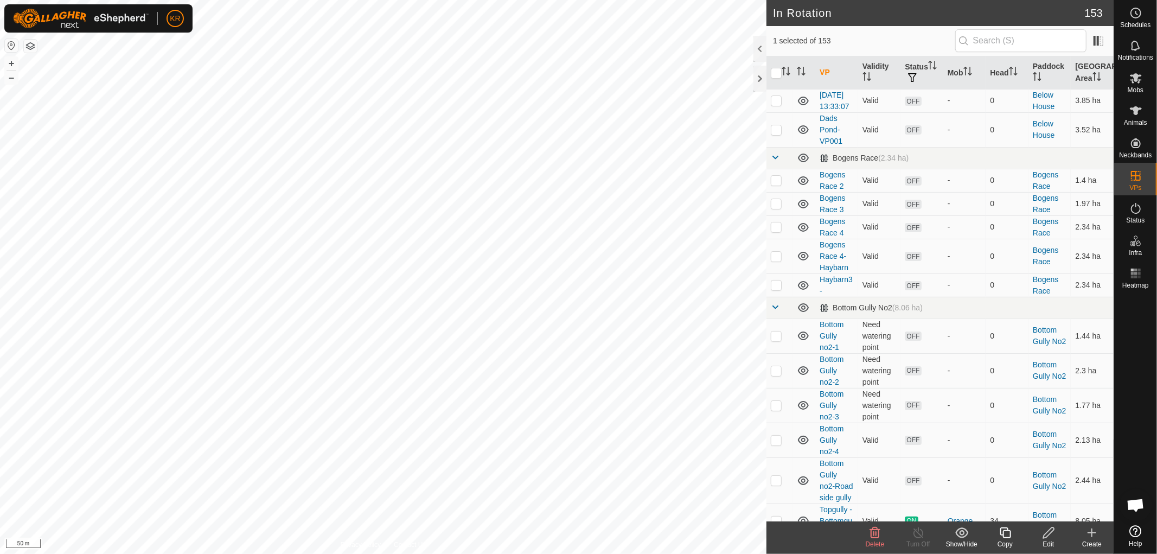
click at [874, 540] on span "Delete" at bounding box center [875, 544] width 19 height 8
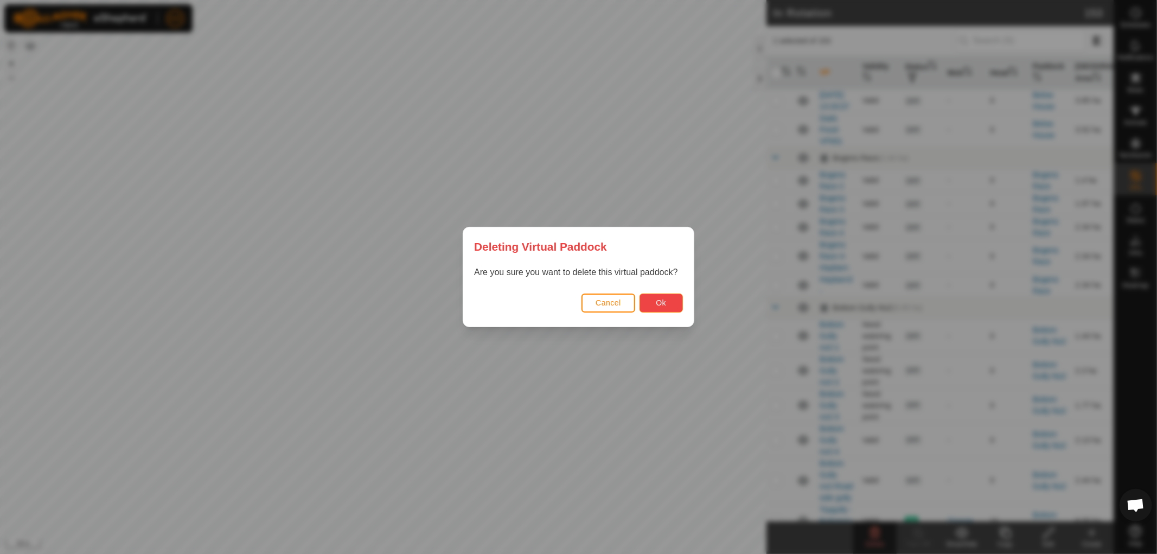
click at [664, 307] on button "Ok" at bounding box center [660, 302] width 43 height 19
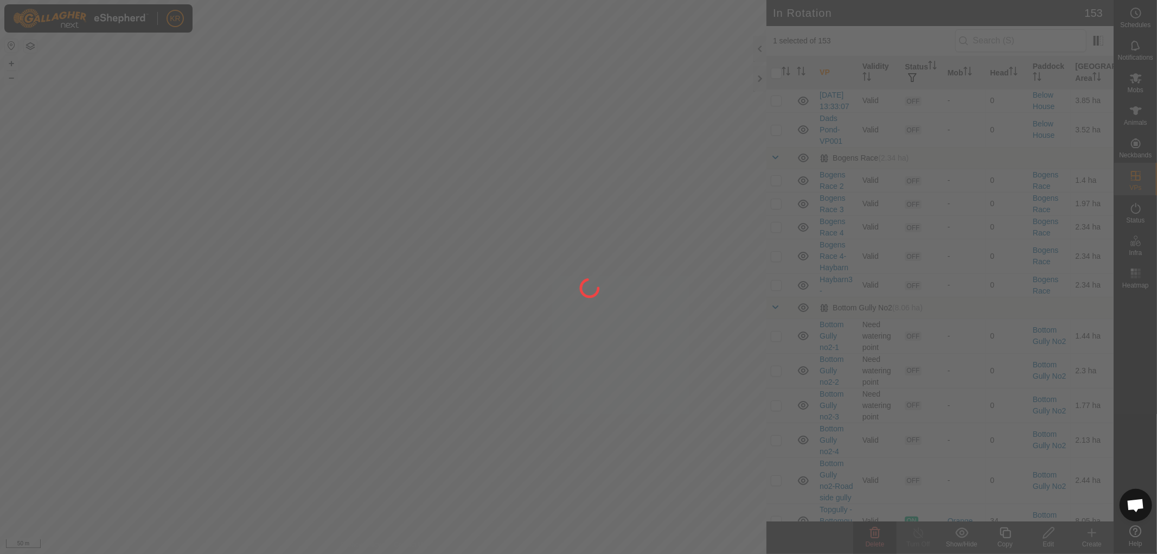
checkbox input "false"
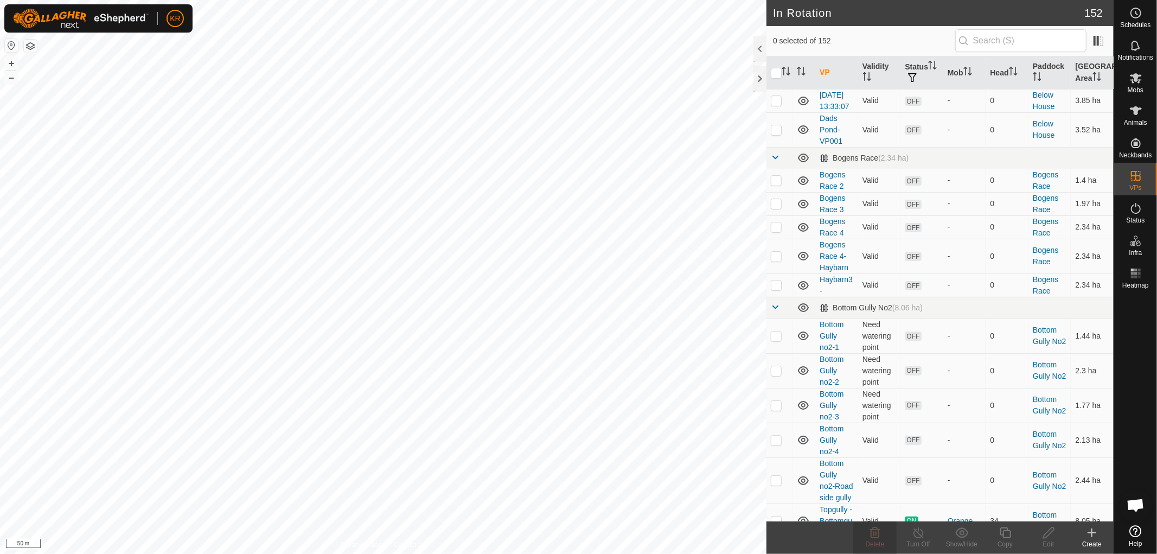
checkbox input "true"
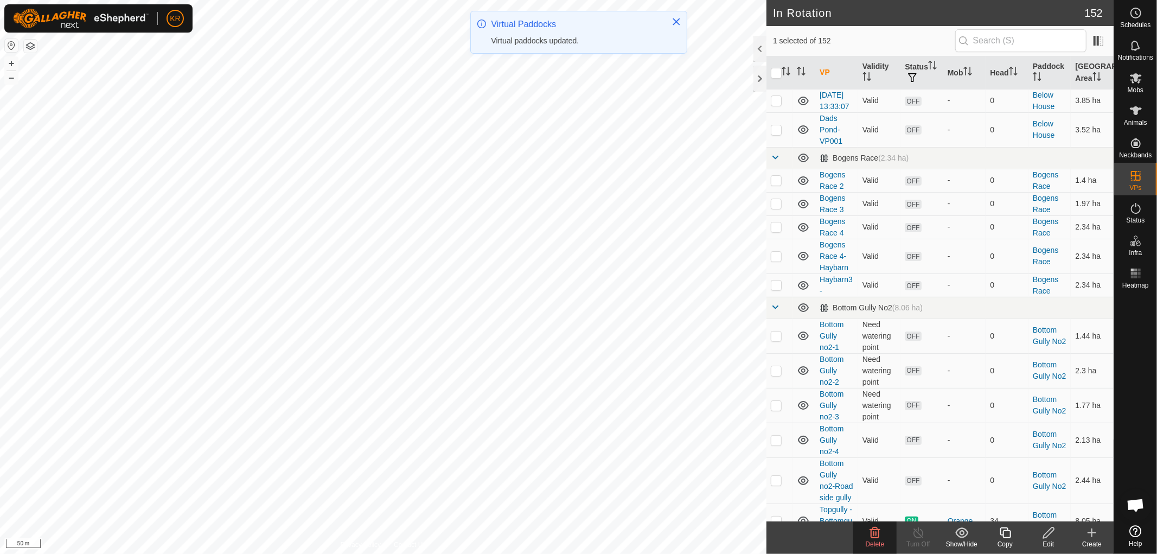
checkbox input "true"
checkbox input "false"
click at [873, 540] on span "Delete" at bounding box center [875, 544] width 19 height 8
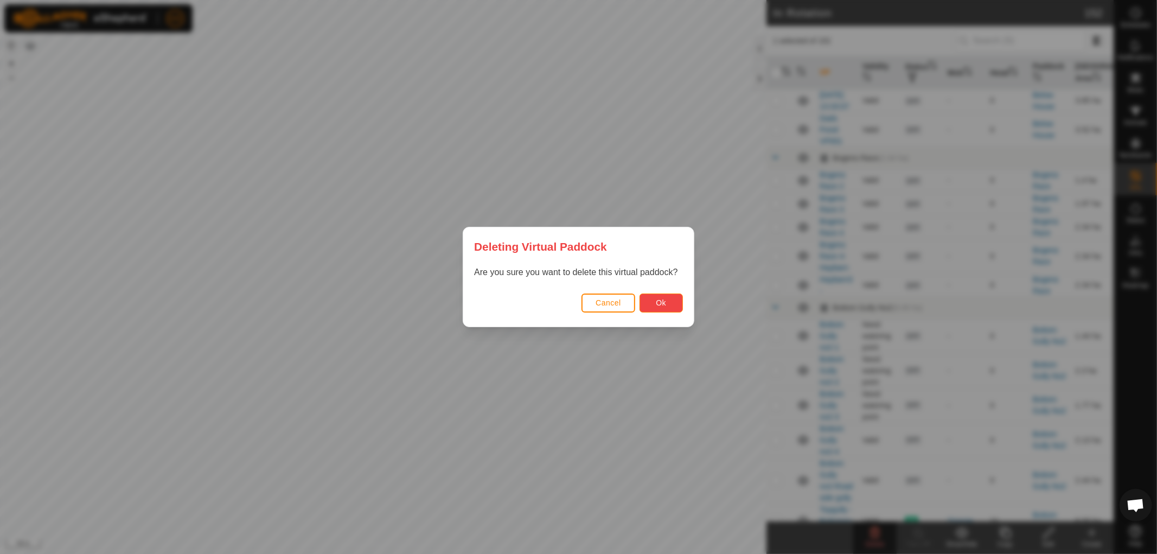
click at [647, 299] on button "Ok" at bounding box center [660, 302] width 43 height 19
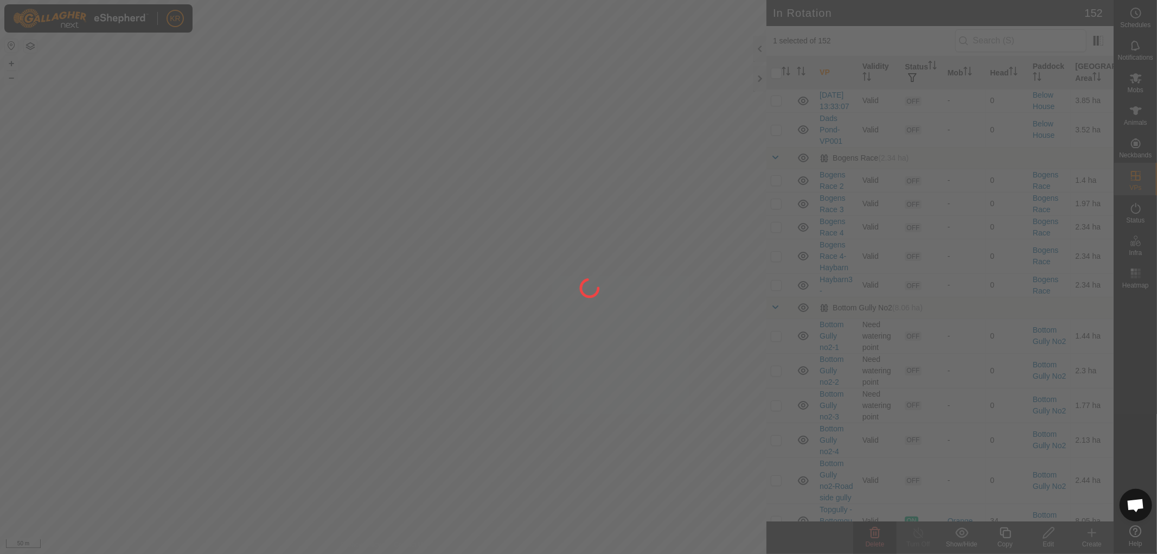
checkbox input "false"
click at [485, 329] on div at bounding box center [578, 277] width 1157 height 554
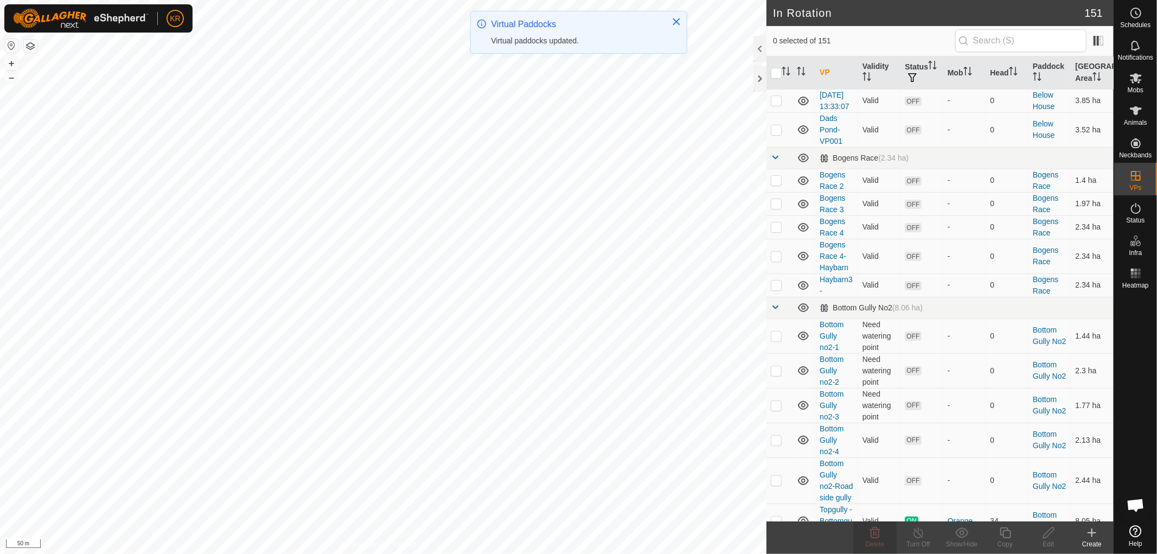
checkbox input "true"
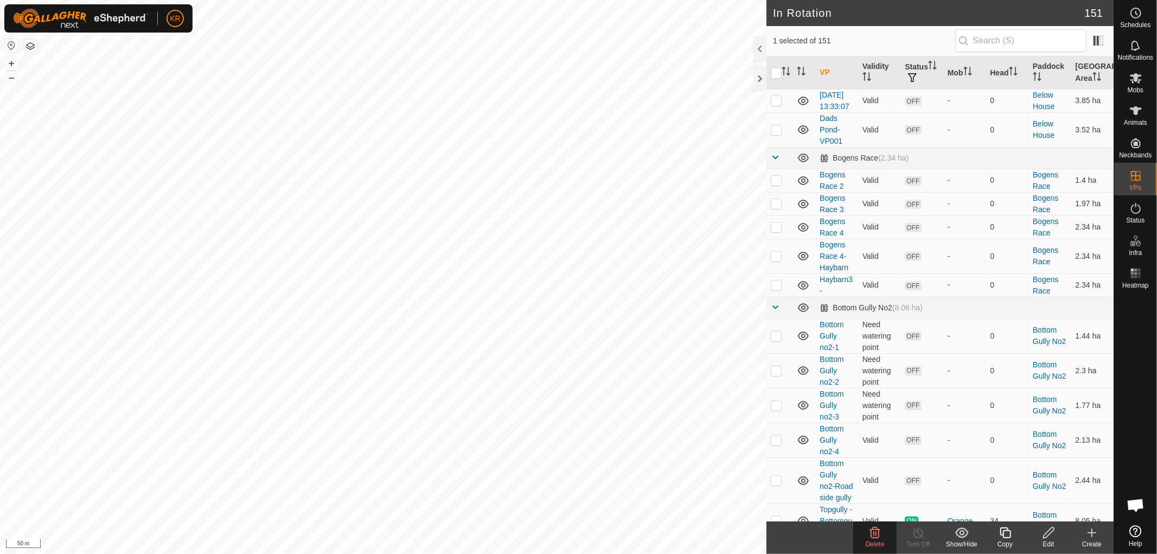
click at [1042, 537] on icon at bounding box center [1049, 532] width 14 height 13
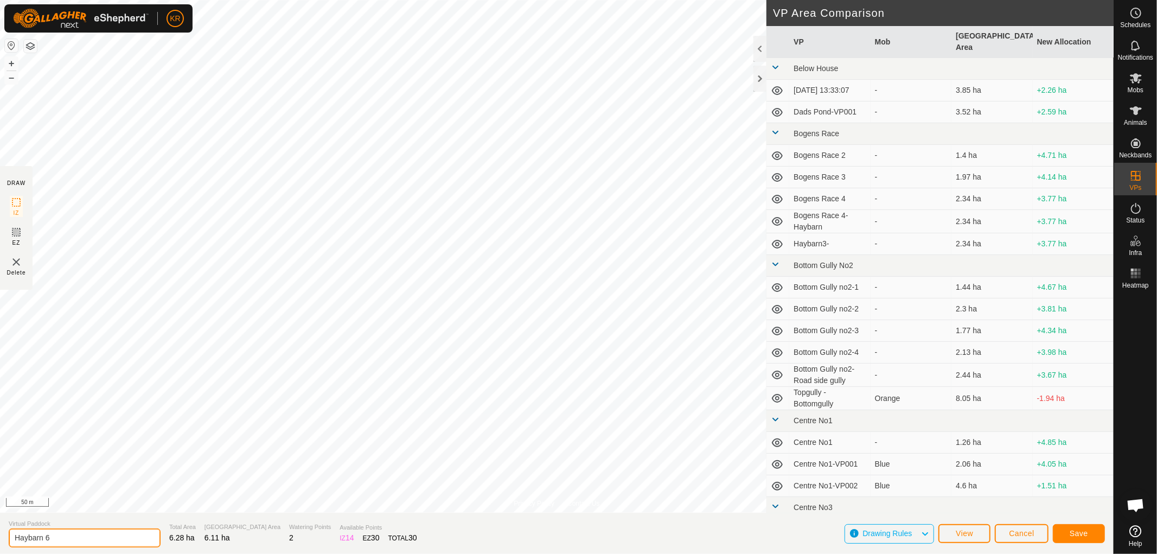
click at [73, 541] on input "Haybarn 6" at bounding box center [85, 537] width 152 height 19
type input "Haybarn 4"
click at [1070, 526] on button "Save" at bounding box center [1079, 533] width 52 height 19
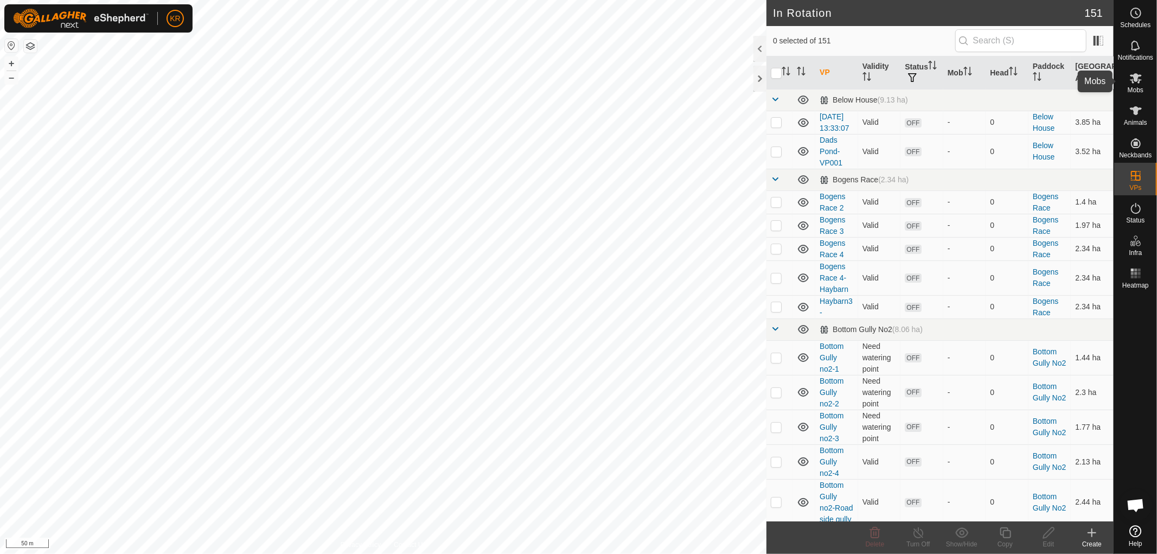
click at [1136, 83] on icon at bounding box center [1135, 78] width 13 height 13
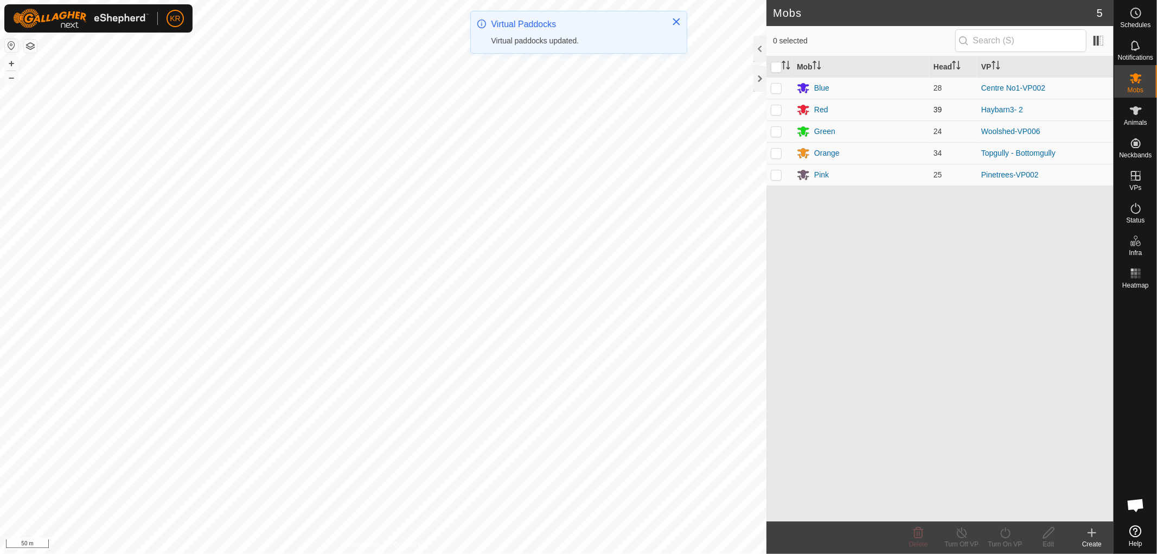
click at [777, 110] on p-checkbox at bounding box center [776, 109] width 11 height 9
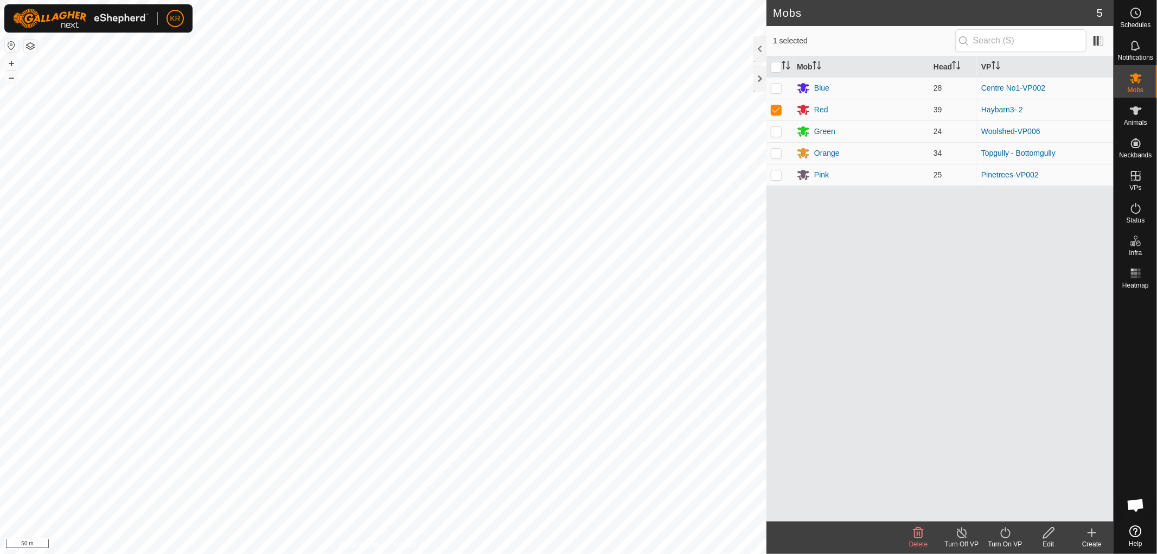
click at [1008, 533] on icon at bounding box center [1005, 532] width 14 height 13
click at [1004, 508] on link "Now" at bounding box center [1037, 509] width 107 height 22
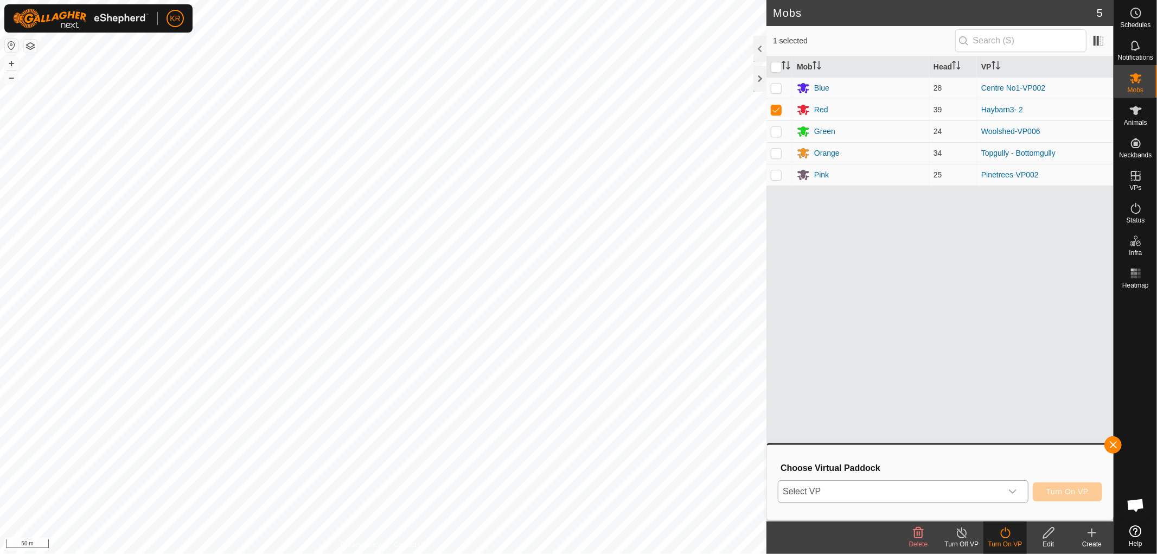
click at [1011, 491] on icon "dropdown trigger" at bounding box center [1013, 491] width 8 height 4
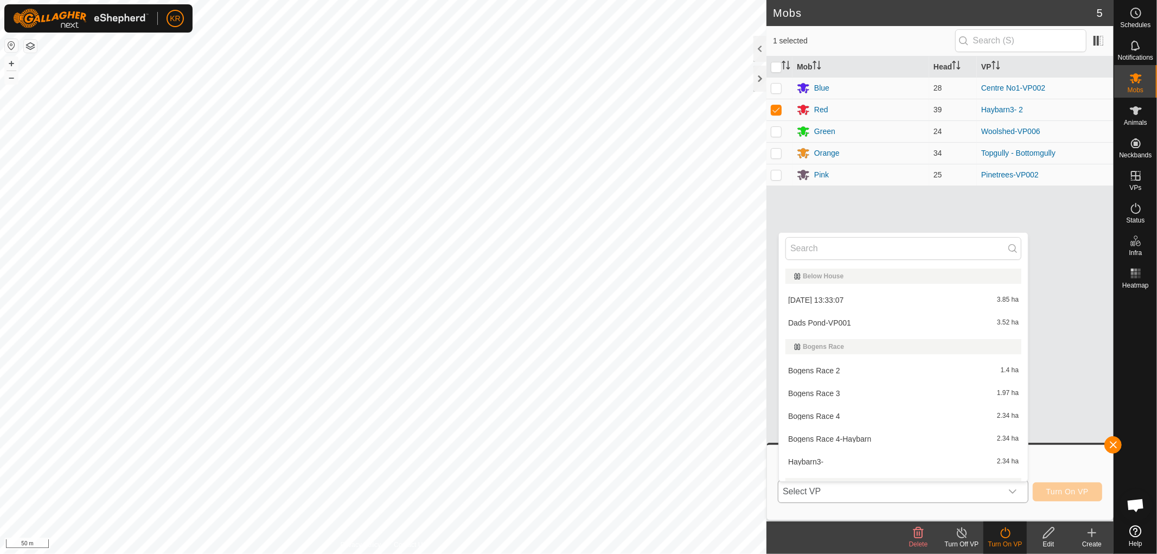
click at [1017, 493] on div "dropdown trigger" at bounding box center [1013, 491] width 22 height 22
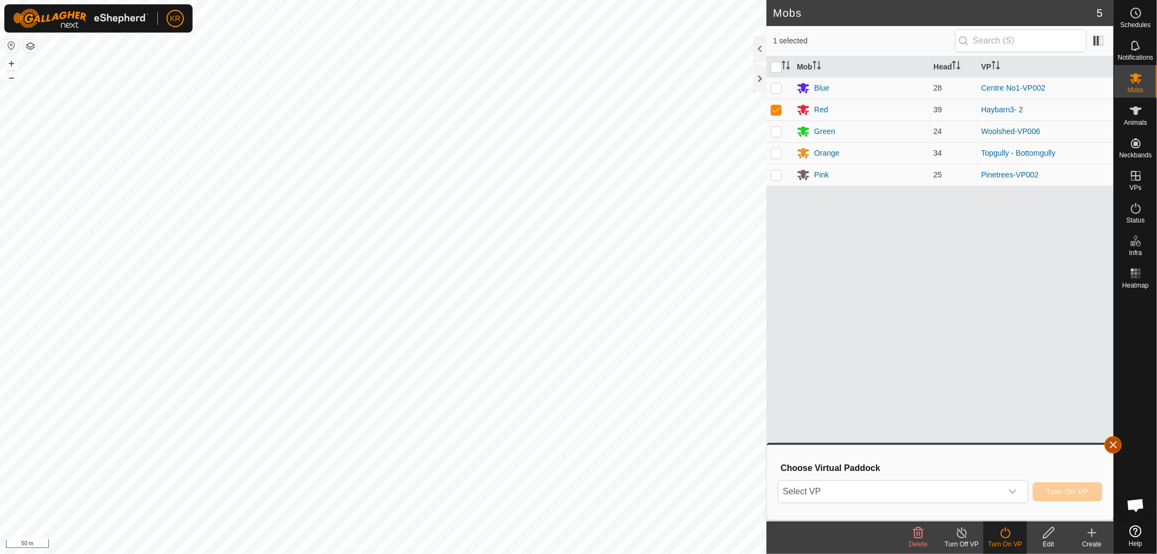
click at [1110, 446] on button "button" at bounding box center [1112, 444] width 17 height 17
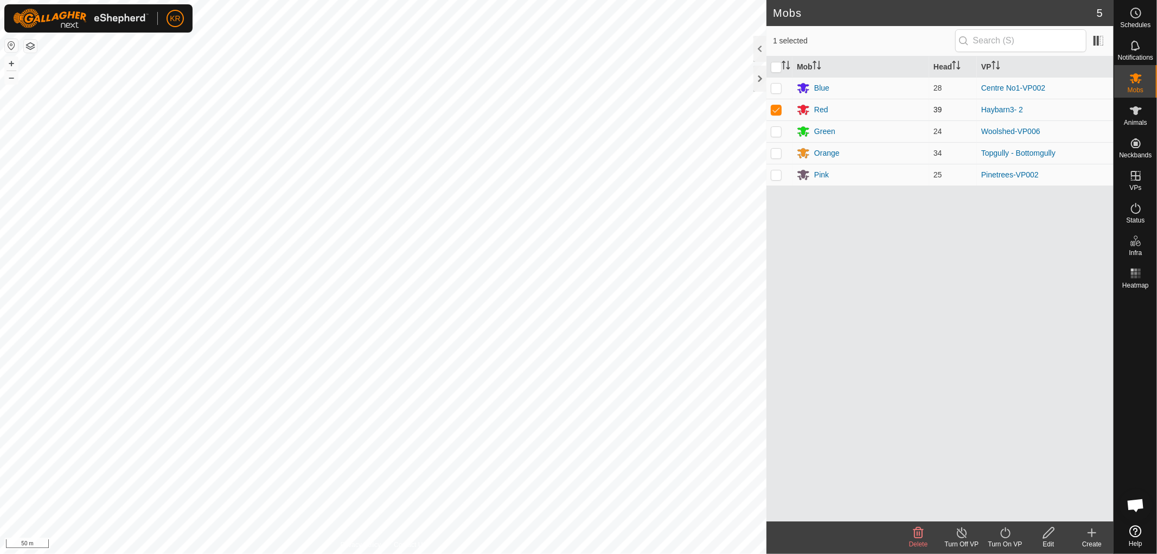
click at [779, 110] on p-checkbox at bounding box center [776, 109] width 11 height 9
checkbox input "false"
click at [1136, 214] on icon at bounding box center [1135, 208] width 13 height 13
